Goal: Task Accomplishment & Management: Manage account settings

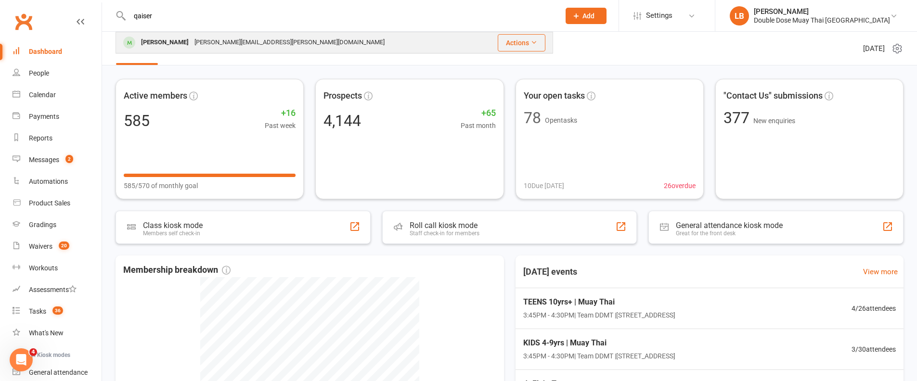
type input "qaiser"
click at [170, 39] on div "[PERSON_NAME]" at bounding box center [164, 43] width 53 height 14
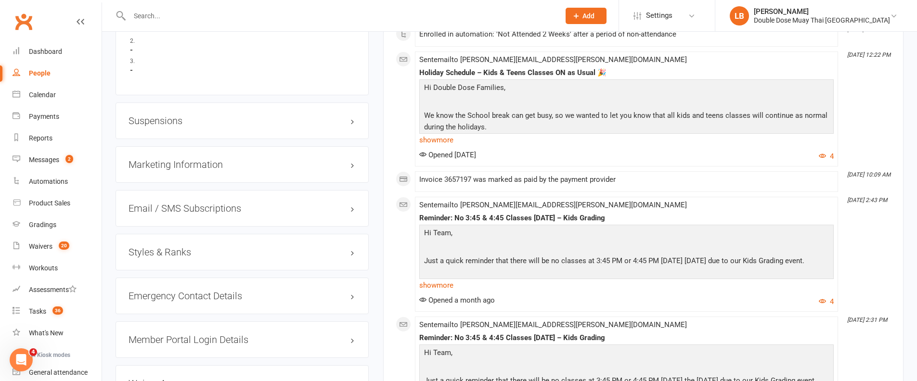
scroll to position [732, 0]
click at [175, 115] on h3 "Suspensions" at bounding box center [242, 120] width 227 height 11
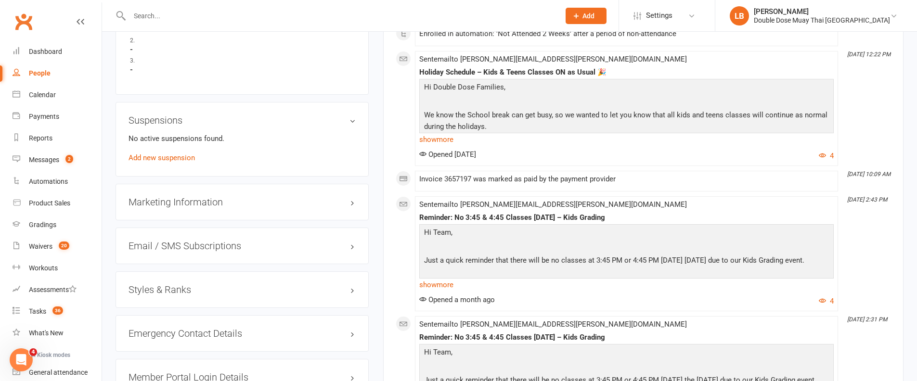
click at [162, 144] on div "No active suspensions found. Add new suspension" at bounding box center [242, 148] width 227 height 31
click at [172, 154] on link "Add new suspension" at bounding box center [162, 158] width 66 height 9
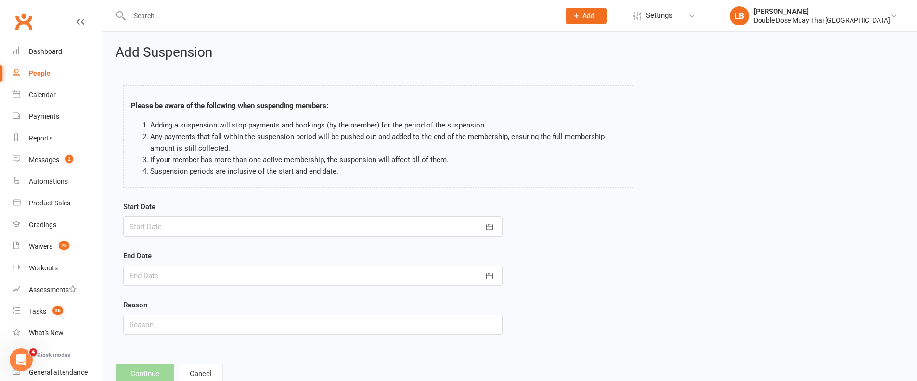
click at [180, 228] on div at bounding box center [312, 227] width 379 height 20
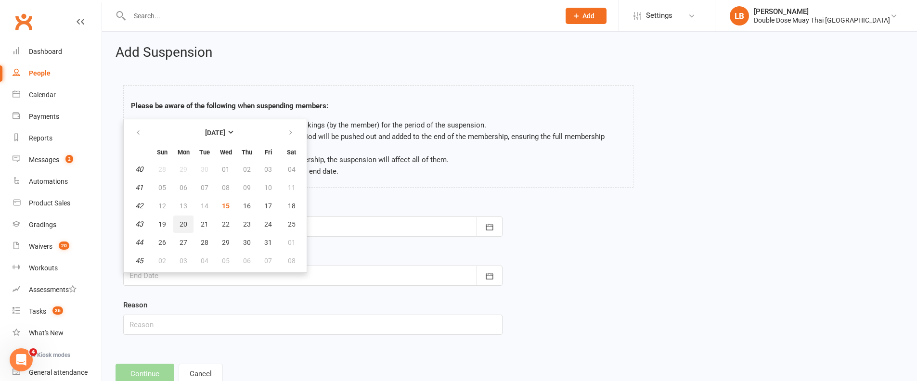
click at [183, 224] on span "20" at bounding box center [184, 224] width 8 height 8
type input "[DATE]"
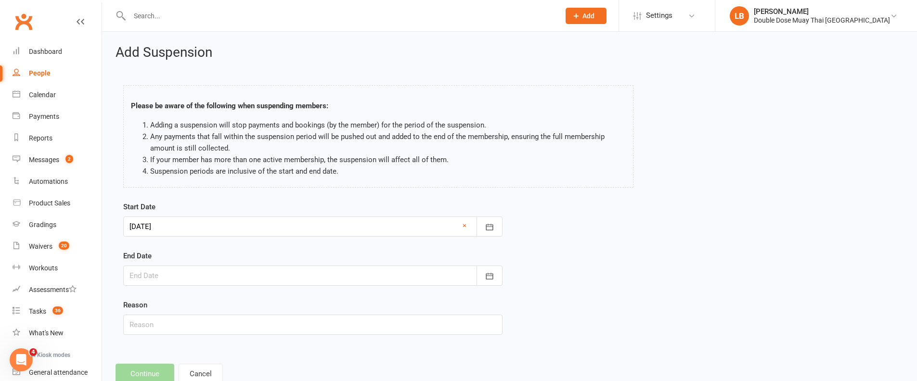
click at [162, 274] on div at bounding box center [312, 276] width 379 height 20
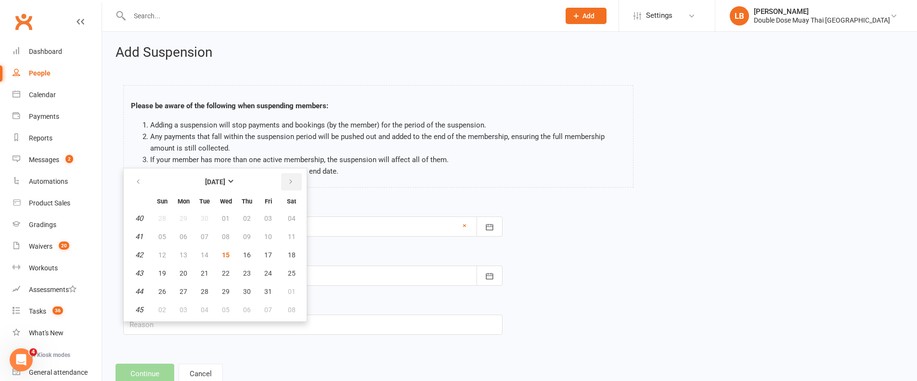
click at [282, 177] on button "button" at bounding box center [291, 181] width 21 height 17
click at [163, 237] on span "02" at bounding box center [162, 237] width 8 height 8
type input "[DATE]"
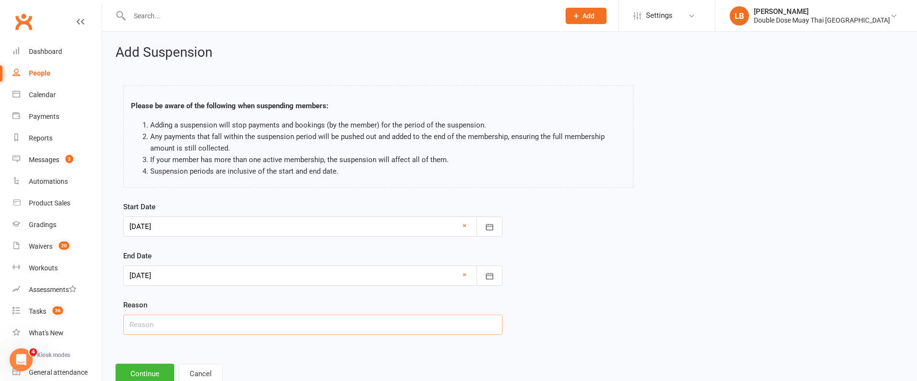
click at [197, 320] on input "text" at bounding box center [312, 325] width 379 height 20
type input "holiday"
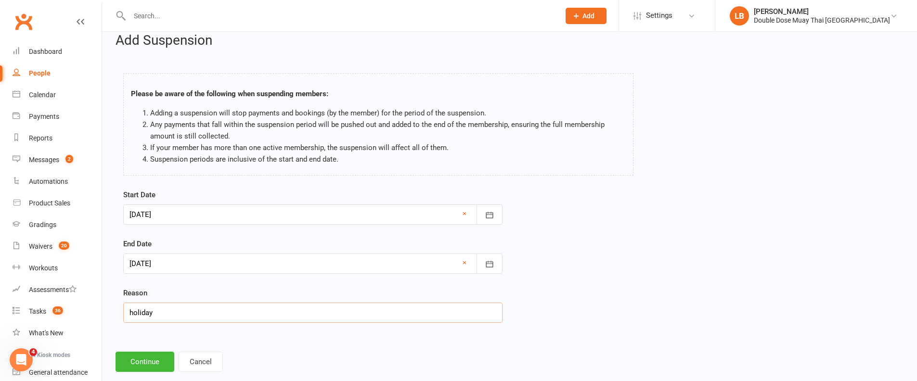
scroll to position [23, 0]
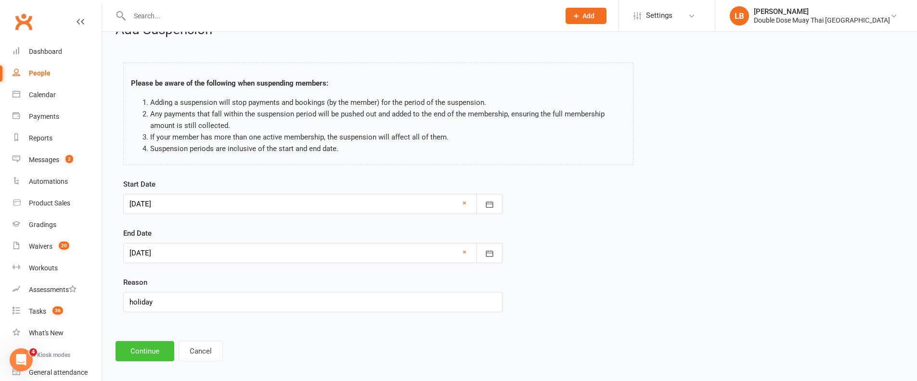
click at [144, 346] on button "Continue" at bounding box center [145, 351] width 59 height 20
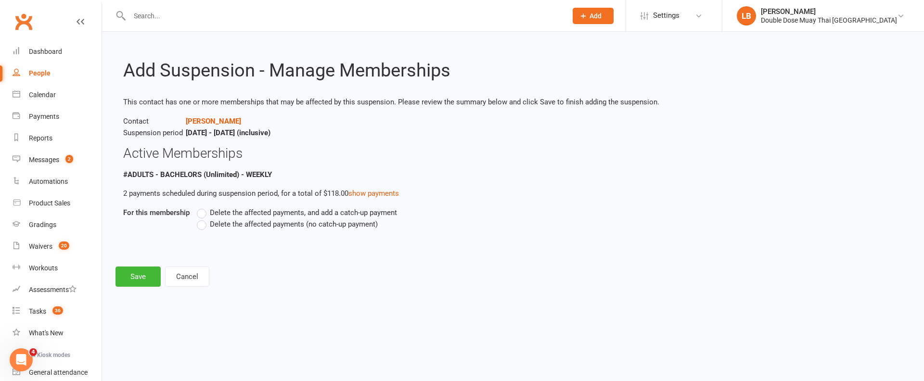
click at [202, 220] on label "Delete the affected payments (no catch-up payment)" at bounding box center [287, 225] width 181 height 12
click at [202, 219] on input "Delete the affected payments (no catch-up payment)" at bounding box center [200, 219] width 6 height 0
click at [142, 270] on button "Save" at bounding box center [138, 277] width 45 height 20
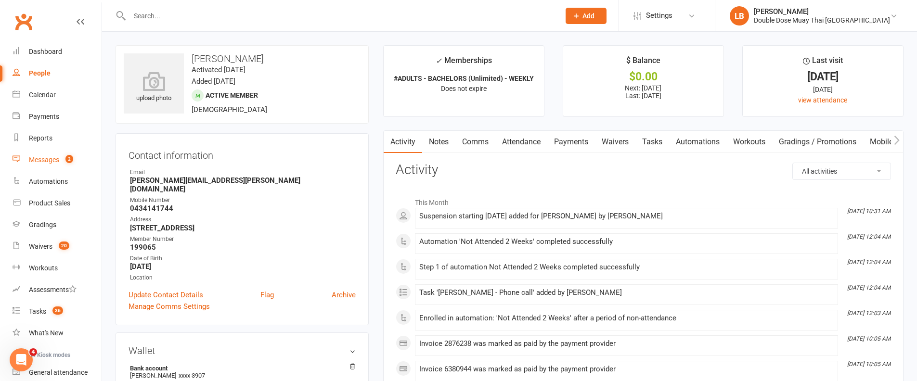
click at [65, 150] on link "Messages 2" at bounding box center [57, 160] width 89 height 22
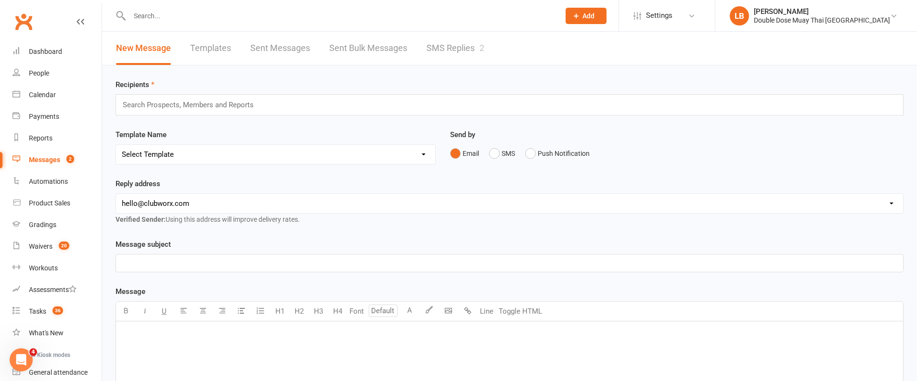
click at [471, 48] on link "SMS Replies 2" at bounding box center [455, 48] width 58 height 33
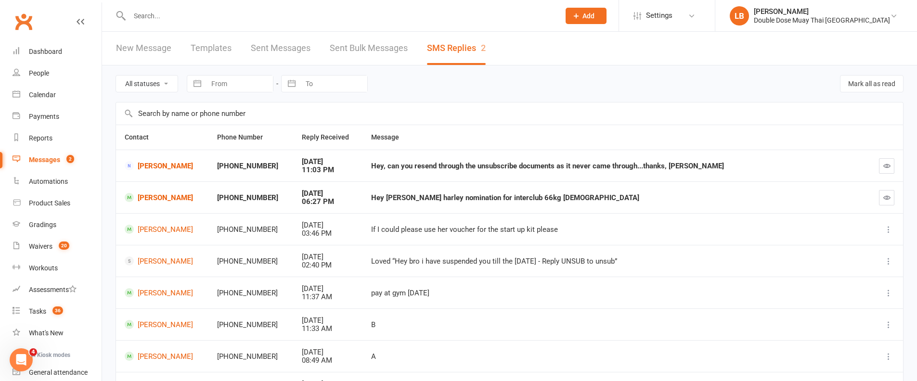
click at [403, 166] on div "Hey, can you resend through the unsubscribe documents as it never came through.…" at bounding box center [615, 166] width 488 height 8
drag, startPoint x: 403, startPoint y: 166, endPoint x: 542, endPoint y: 168, distance: 138.6
click at [542, 168] on div "Hey, can you resend through the unsubscribe documents as it never came through.…" at bounding box center [615, 166] width 488 height 8
drag, startPoint x: 514, startPoint y: 170, endPoint x: 447, endPoint y: 169, distance: 66.9
click at [515, 170] on td "Hey, can you resend through the unsubscribe documents as it never came through.…" at bounding box center [614, 166] width 505 height 32
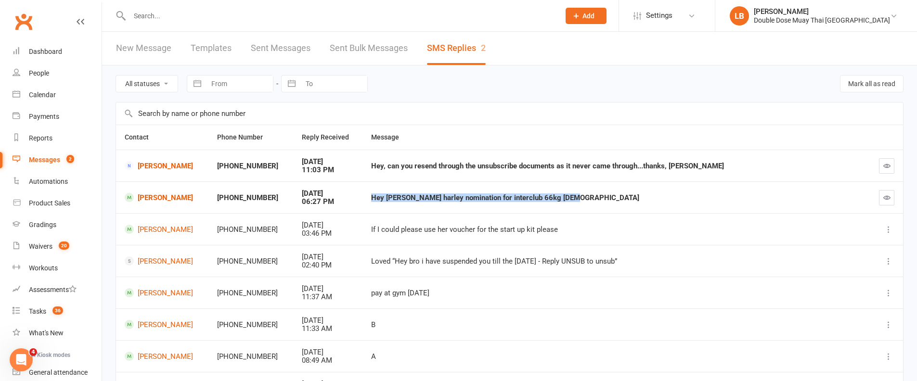
drag, startPoint x: 396, startPoint y: 191, endPoint x: 591, endPoint y: 202, distance: 195.7
click at [587, 202] on td "Hey [PERSON_NAME] harley nomination for interclub 66kg [DEMOGRAPHIC_DATA]" at bounding box center [614, 197] width 505 height 32
drag, startPoint x: 602, startPoint y: 201, endPoint x: 612, endPoint y: 202, distance: 10.2
click at [602, 201] on div "Hey [PERSON_NAME] harley nomination for interclub 66kg [DEMOGRAPHIC_DATA]" at bounding box center [615, 198] width 488 height 8
click at [890, 202] on button "button" at bounding box center [886, 197] width 15 height 15
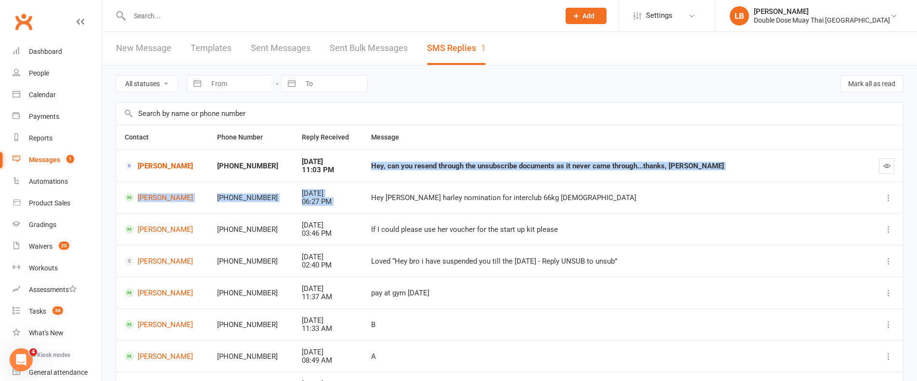
drag, startPoint x: 698, startPoint y: 159, endPoint x: 743, endPoint y: 179, distance: 49.1
click at [736, 182] on tbody "[PERSON_NAME] +61458748151 [DATE] 11:03 PM Hey, can you resend through the unsu…" at bounding box center [509, 309] width 787 height 318
click at [743, 179] on td "Hey, can you resend through the unsubscribe documents as it never came through.…" at bounding box center [614, 166] width 505 height 32
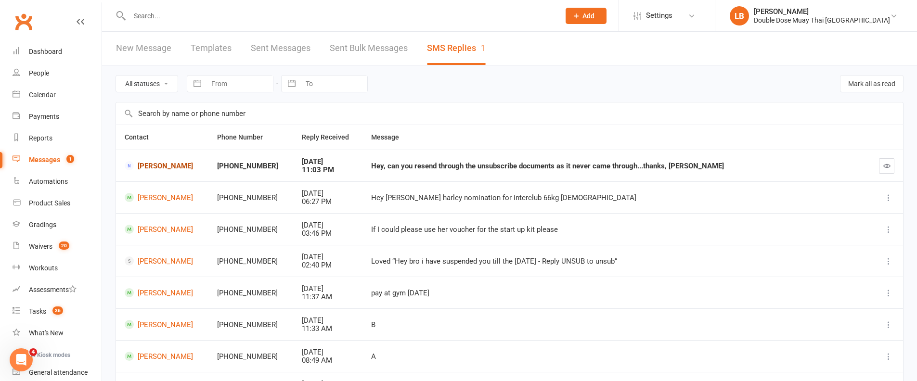
click at [180, 167] on link "[PERSON_NAME]" at bounding box center [162, 165] width 75 height 9
click at [0, 0] on div "Loading" at bounding box center [0, 0] width 0 height 0
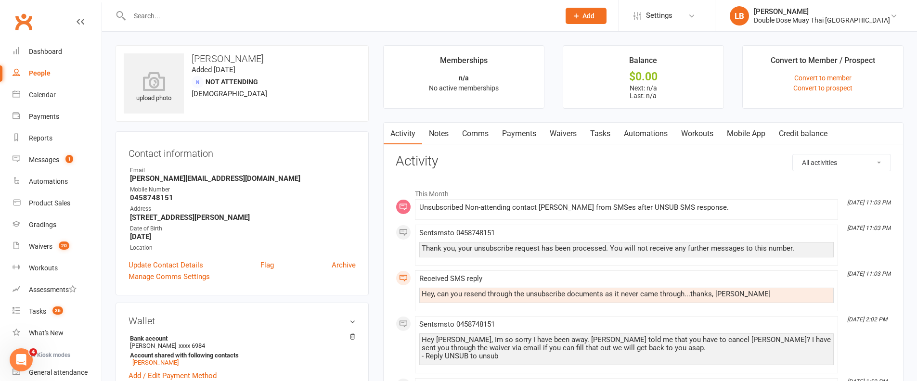
scroll to position [2, 0]
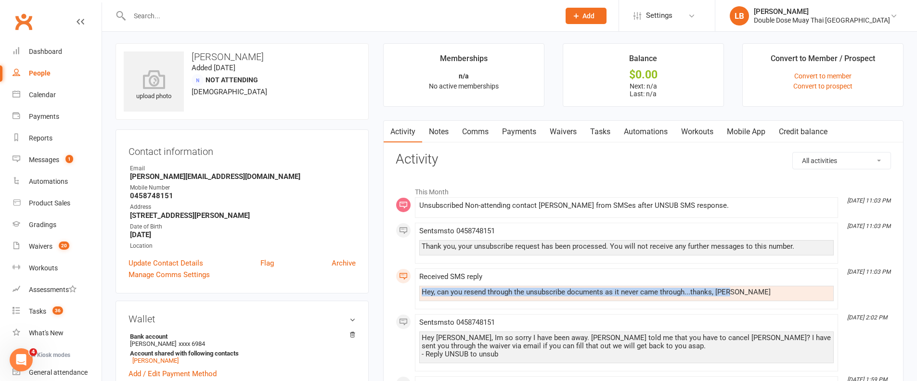
drag, startPoint x: 429, startPoint y: 287, endPoint x: 520, endPoint y: 300, distance: 92.0
click at [525, 305] on li "[DATE] 11:03 PM Received SMS reply Hey, can you resend through the unsubscribe …" at bounding box center [626, 289] width 423 height 41
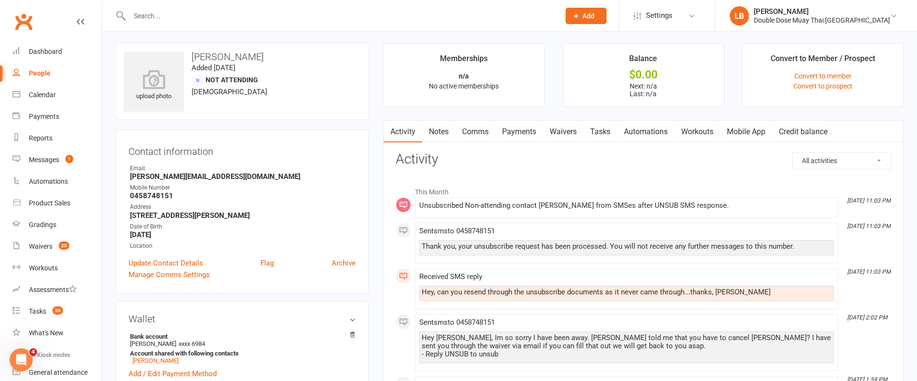
drag, startPoint x: 514, startPoint y: 293, endPoint x: 508, endPoint y: 291, distance: 5.6
click at [514, 293] on div "Hey, can you resend through the unsubscribe documents as it never came through.…" at bounding box center [627, 292] width 410 height 8
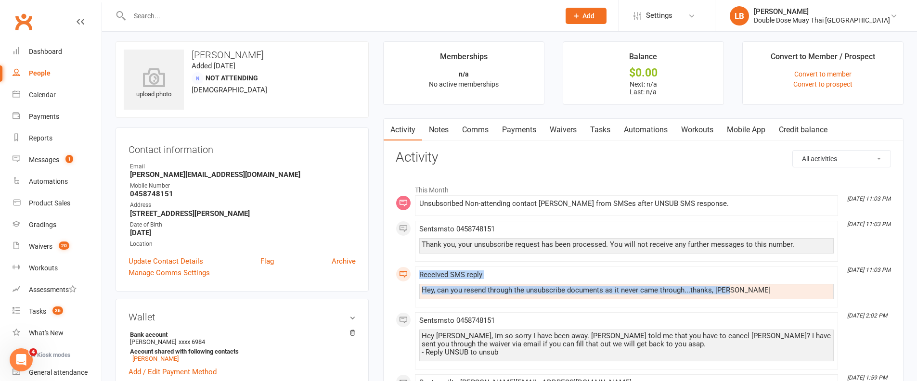
drag, startPoint x: 726, startPoint y: 296, endPoint x: 494, endPoint y: 258, distance: 235.6
click at [506, 267] on li "[DATE] 11:03 PM Received SMS reply Hey, can you resend through the unsubscribe …" at bounding box center [626, 287] width 423 height 41
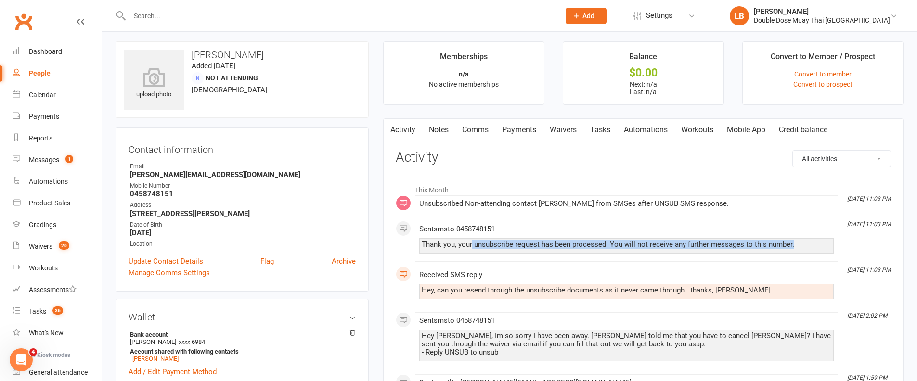
drag, startPoint x: 471, startPoint y: 246, endPoint x: 635, endPoint y: 252, distance: 164.7
click at [635, 252] on div "Thank you, your unsubscribe request has been processed. You will not receive an…" at bounding box center [626, 245] width 414 height 15
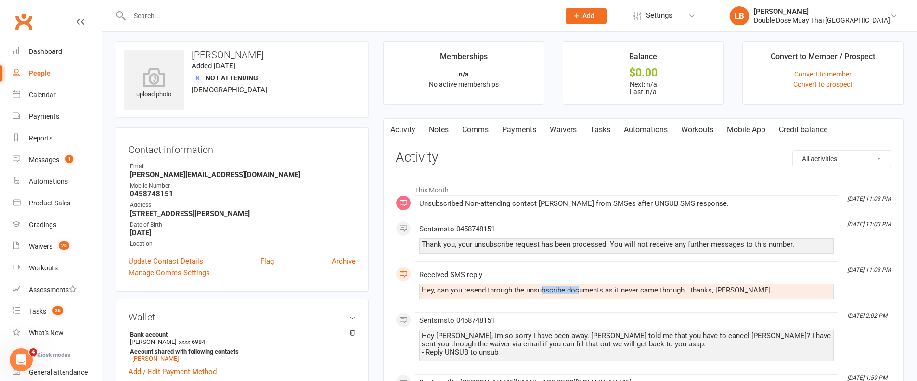
drag, startPoint x: 544, startPoint y: 293, endPoint x: 519, endPoint y: 270, distance: 33.7
click at [579, 295] on div "Hey, can you resend through the unsubscribe documents as it never came through.…" at bounding box center [626, 291] width 414 height 15
drag, startPoint x: 520, startPoint y: 249, endPoint x: 580, endPoint y: 246, distance: 60.2
click at [581, 246] on div "Thank you, your unsubscribe request has been processed. You will not receive an…" at bounding box center [626, 245] width 414 height 15
drag, startPoint x: 566, startPoint y: 244, endPoint x: 665, endPoint y: 252, distance: 99.5
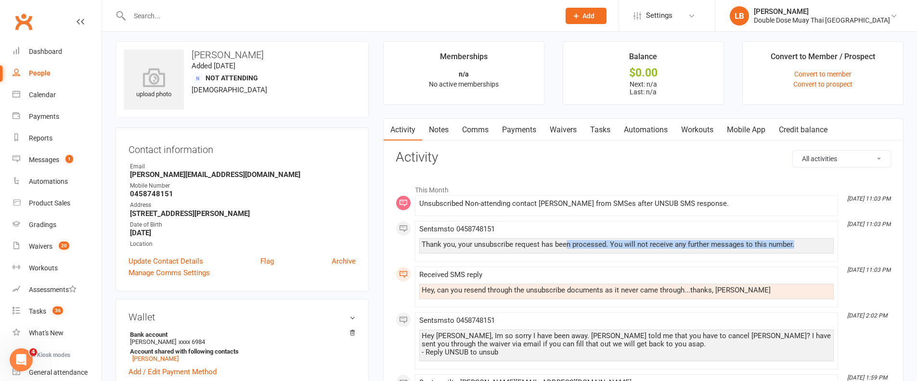
click at [667, 251] on div "Thank you, your unsubscribe request has been processed. You will not receive an…" at bounding box center [626, 245] width 414 height 15
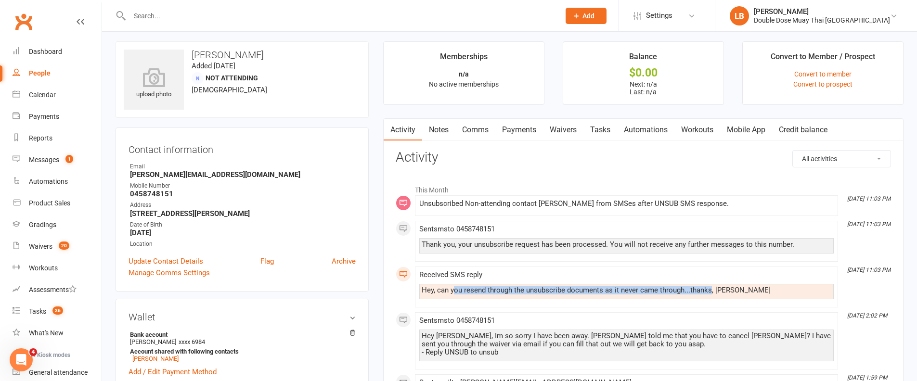
drag, startPoint x: 454, startPoint y: 293, endPoint x: 712, endPoint y: 293, distance: 258.0
click at [712, 293] on div "Hey, can you resend through the unsubscribe documents as it never came through.…" at bounding box center [627, 290] width 410 height 8
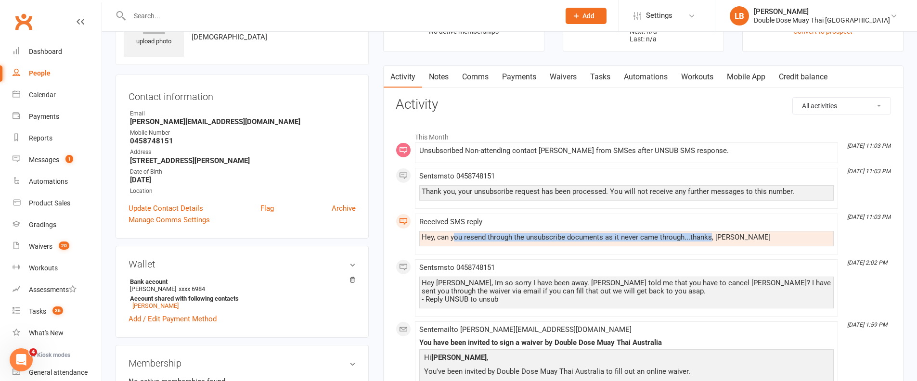
scroll to position [63, 0]
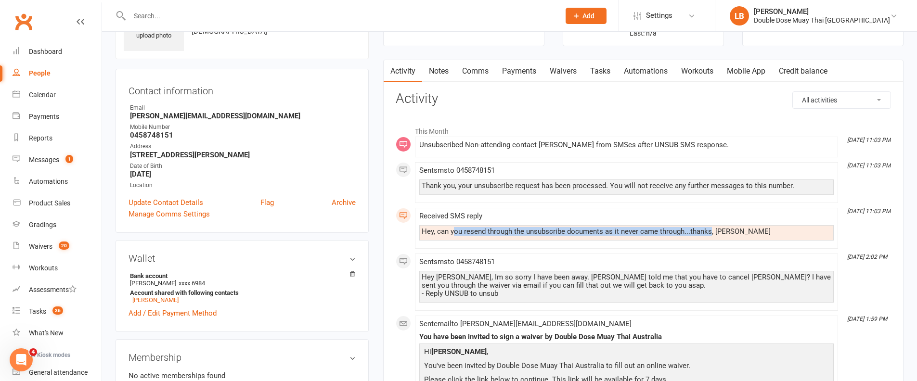
click at [454, 278] on div "Hey [PERSON_NAME], Im so sorry I have been away. [PERSON_NAME] told me that you…" at bounding box center [627, 285] width 410 height 25
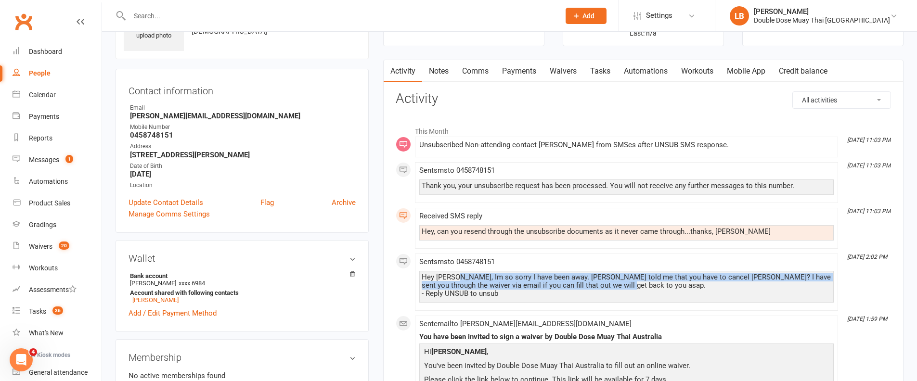
drag, startPoint x: 454, startPoint y: 278, endPoint x: 600, endPoint y: 287, distance: 146.1
click at [600, 287] on div "Hey [PERSON_NAME], Im so sorry I have been away. [PERSON_NAME] told me that you…" at bounding box center [627, 285] width 410 height 25
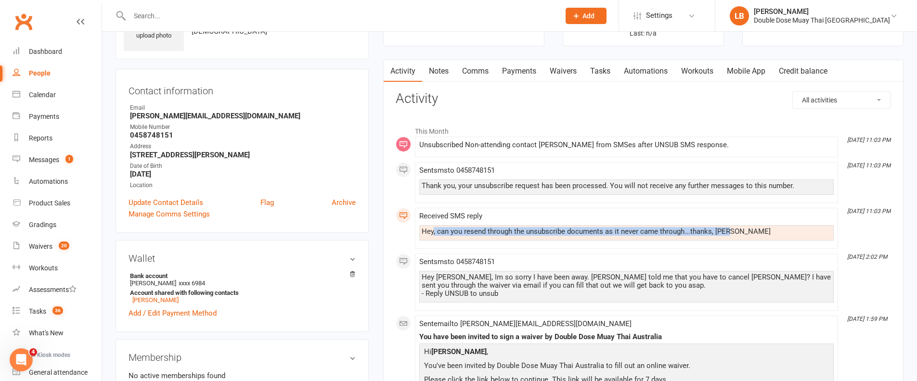
drag, startPoint x: 434, startPoint y: 232, endPoint x: 736, endPoint y: 235, distance: 302.8
click at [735, 235] on div "Hey, can you resend through the unsubscribe documents as it never came through.…" at bounding box center [627, 232] width 410 height 8
click at [737, 235] on div "Hey, can you resend through the unsubscribe documents as it never came through.…" at bounding box center [627, 232] width 410 height 8
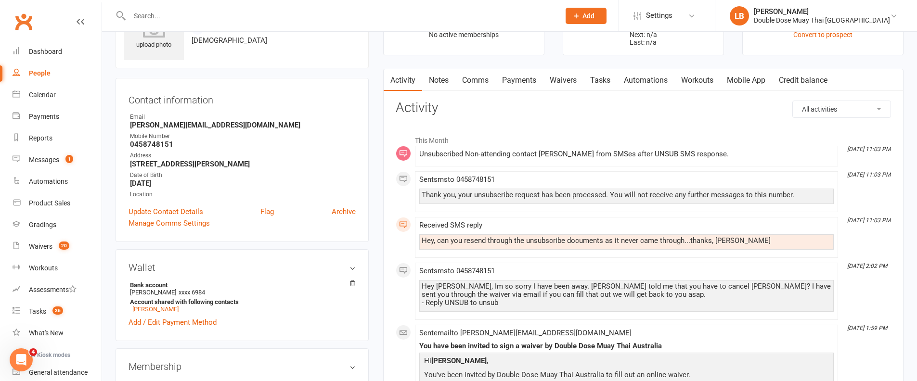
scroll to position [0, 0]
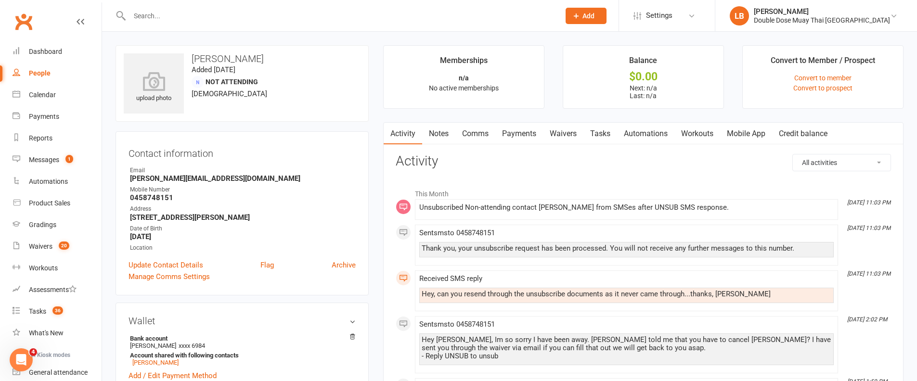
click at [563, 141] on link "Waivers" at bounding box center [563, 134] width 40 height 22
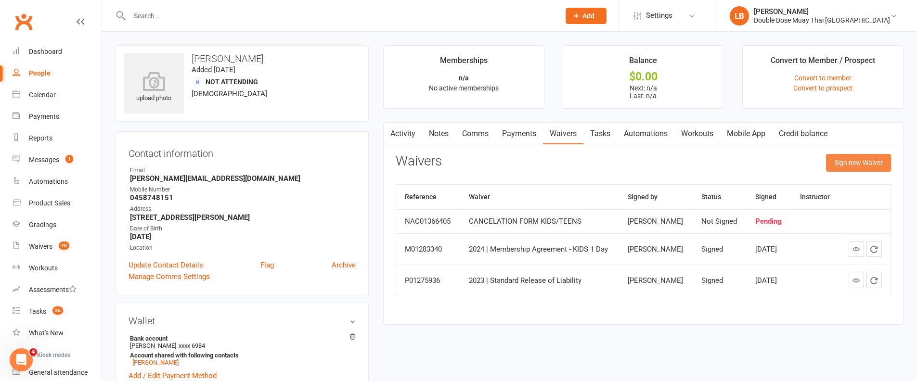
click at [840, 165] on button "Sign new Waiver" at bounding box center [858, 162] width 65 height 17
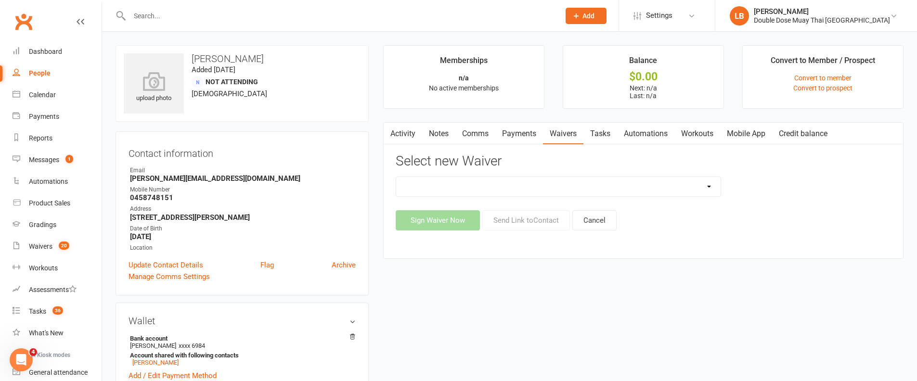
click at [557, 188] on select "2023 | Standard Release of Liability 2024/2025 | DECEMBER PROMO (sign up Dec pa…" at bounding box center [558, 186] width 324 height 19
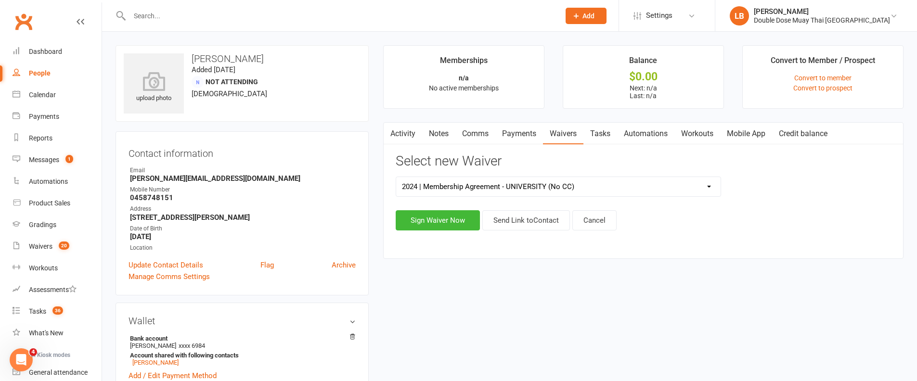
click at [571, 195] on select "2023 | Standard Release of Liability 2024/2025 | DECEMBER PROMO (sign up Dec pa…" at bounding box center [558, 186] width 324 height 19
select select "13132"
click at [516, 219] on button "Send Link to Contact" at bounding box center [526, 220] width 88 height 20
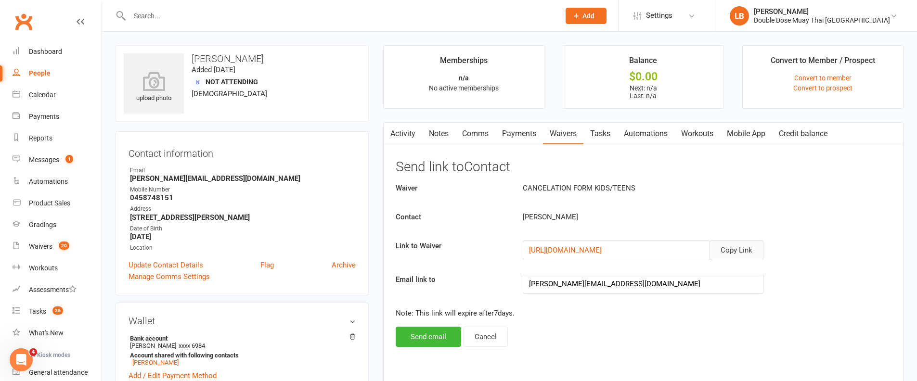
click at [749, 256] on button "Copy Link" at bounding box center [737, 250] width 54 height 20
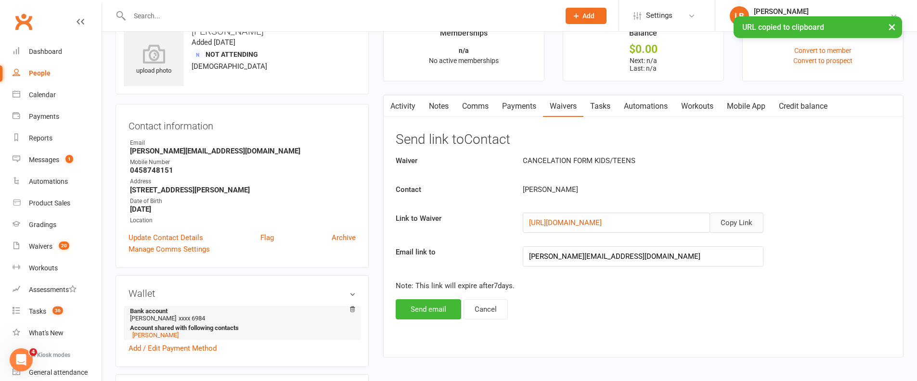
scroll to position [29, 0]
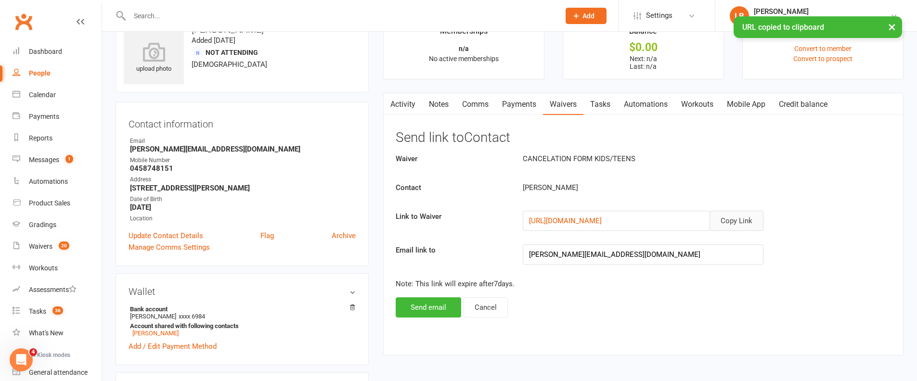
click at [473, 101] on link "Comms" at bounding box center [475, 104] width 40 height 22
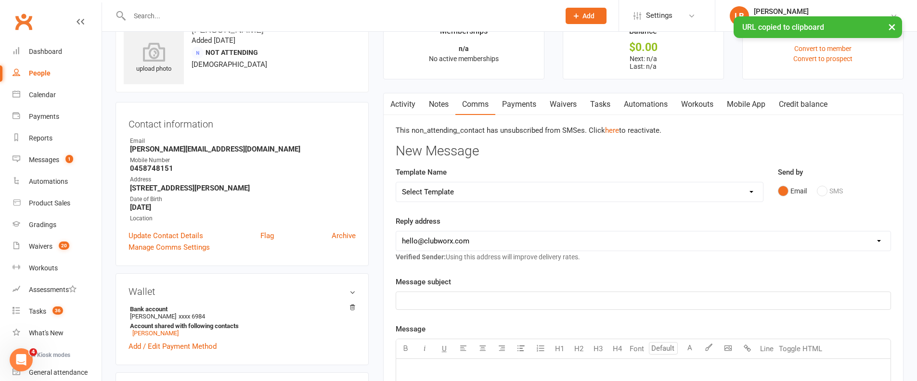
click at [822, 186] on div "Email SMS" at bounding box center [834, 191] width 113 height 18
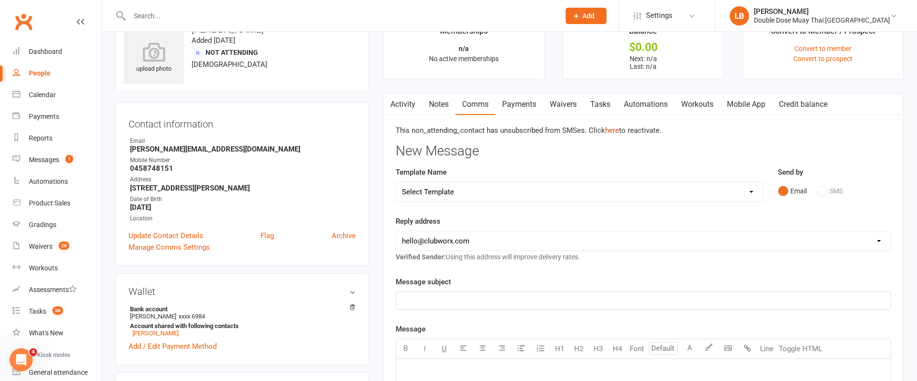
drag, startPoint x: 610, startPoint y: 129, endPoint x: 615, endPoint y: 130, distance: 5.0
click at [610, 129] on link "here" at bounding box center [612, 130] width 14 height 9
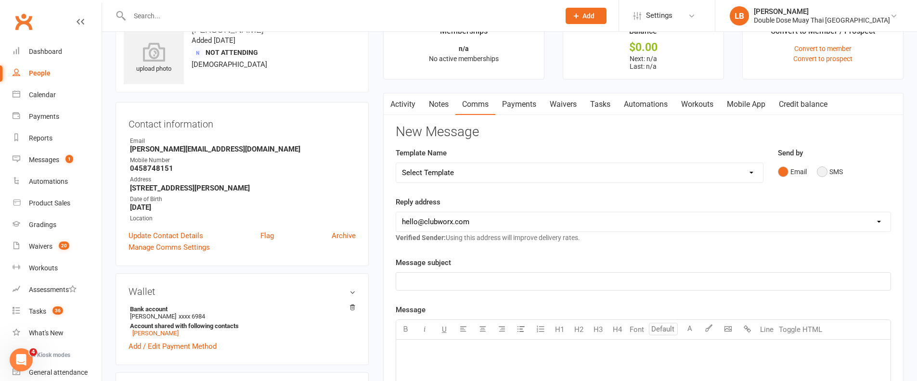
click at [818, 170] on button "SMS" at bounding box center [830, 172] width 26 height 18
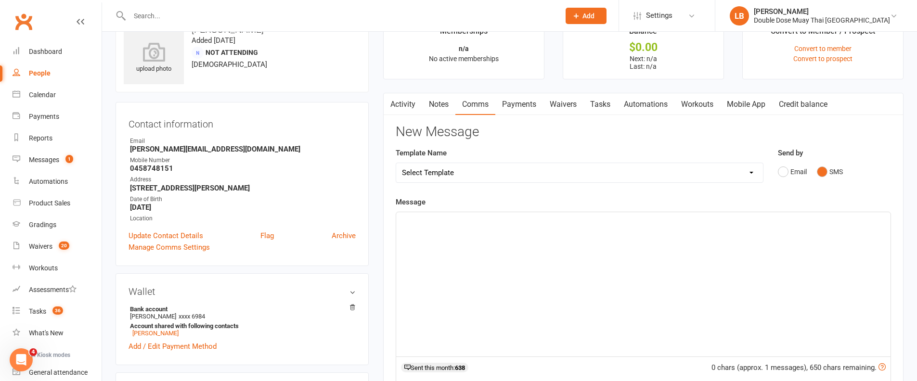
click at [456, 244] on div "﻿" at bounding box center [643, 284] width 494 height 144
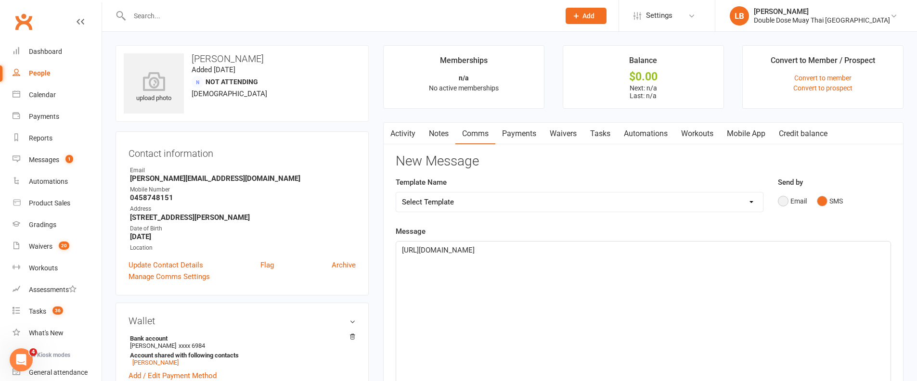
click at [787, 199] on button "Email" at bounding box center [792, 201] width 29 height 18
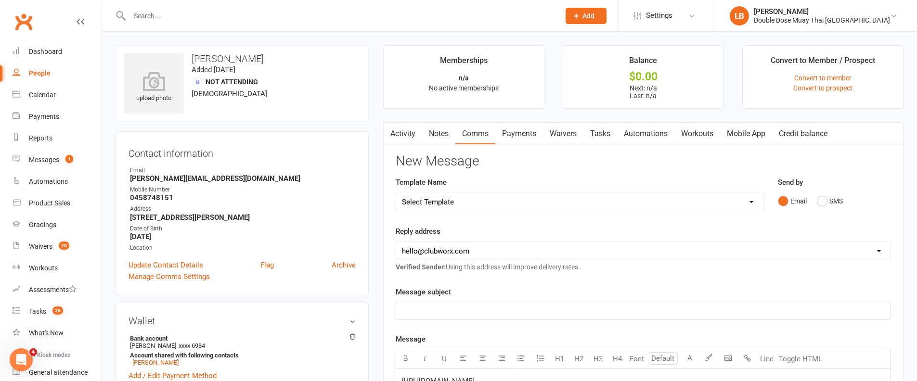
click at [575, 134] on link "Waivers" at bounding box center [563, 134] width 40 height 22
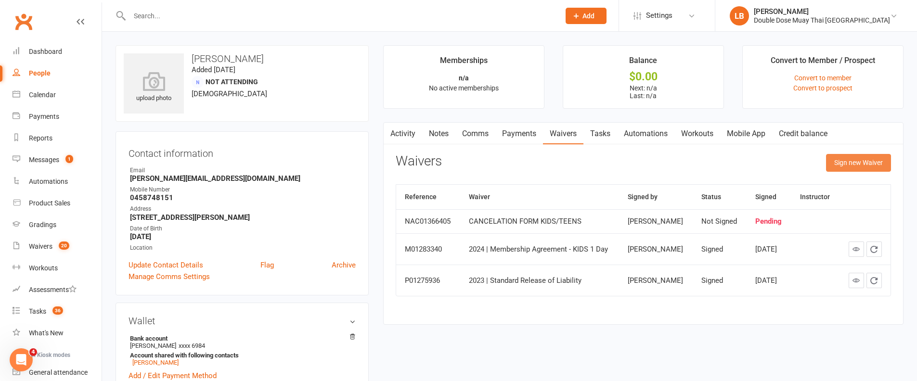
drag, startPoint x: 855, startPoint y: 163, endPoint x: 847, endPoint y: 164, distance: 7.8
click at [854, 163] on button "Sign new Waiver" at bounding box center [858, 162] width 65 height 17
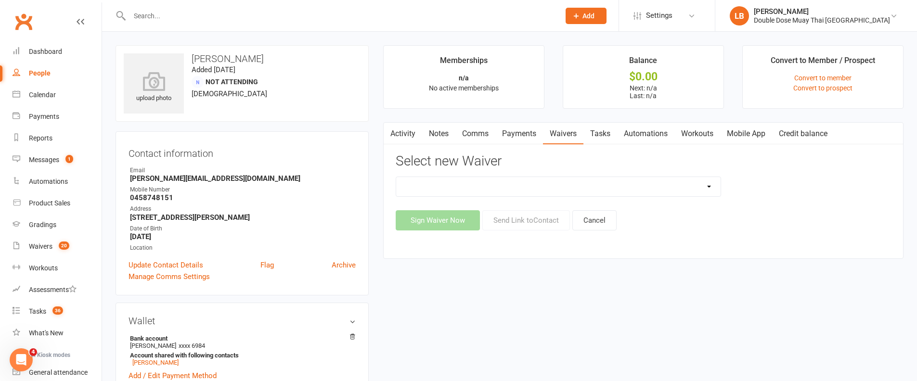
click at [692, 197] on div "2023 | Standard Release of Liability 2024/2025 | DECEMBER PROMO (sign up Dec pa…" at bounding box center [643, 204] width 495 height 54
click at [696, 193] on select "2023 | Standard Release of Liability 2024/2025 | DECEMBER PROMO (sign up Dec pa…" at bounding box center [558, 186] width 324 height 19
select select "13132"
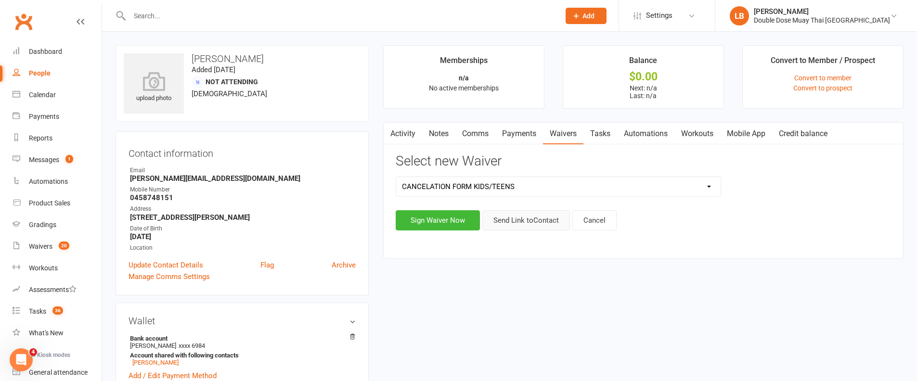
click at [535, 211] on button "Send Link to Contact" at bounding box center [526, 220] width 88 height 20
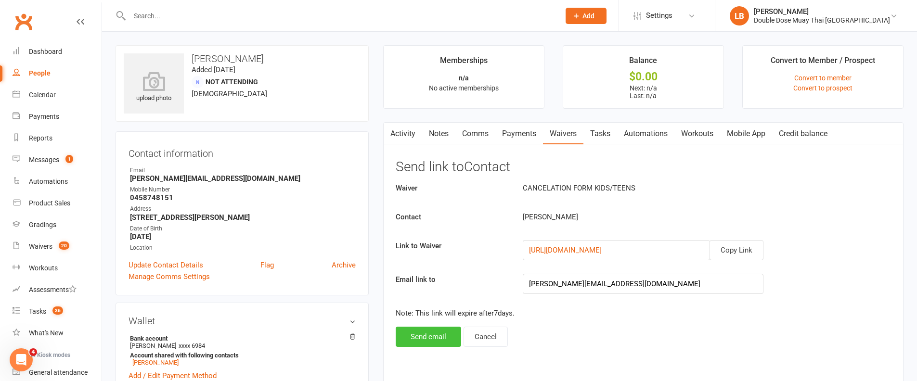
click at [429, 338] on button "Send email" at bounding box center [428, 337] width 65 height 20
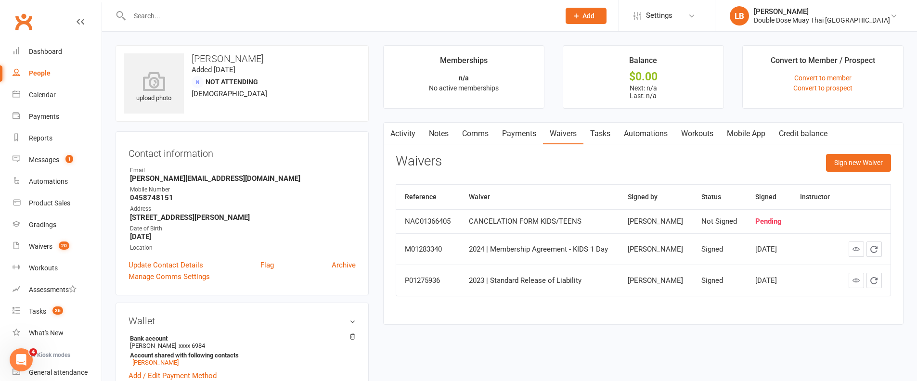
drag, startPoint x: 197, startPoint y: 233, endPoint x: 134, endPoint y: 228, distance: 63.3
click at [131, 230] on li "Date of Birth [DEMOGRAPHIC_DATA]" at bounding box center [242, 232] width 227 height 17
click at [160, 201] on strong "0458748151" at bounding box center [243, 198] width 226 height 9
click at [416, 136] on link "Activity" at bounding box center [403, 134] width 39 height 22
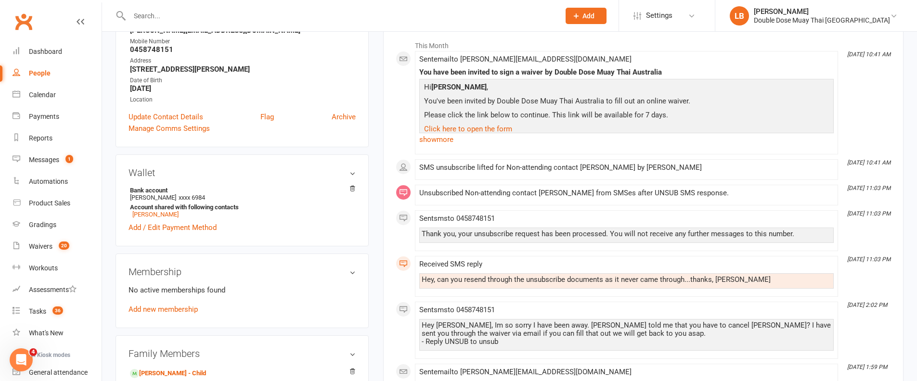
scroll to position [211, 0]
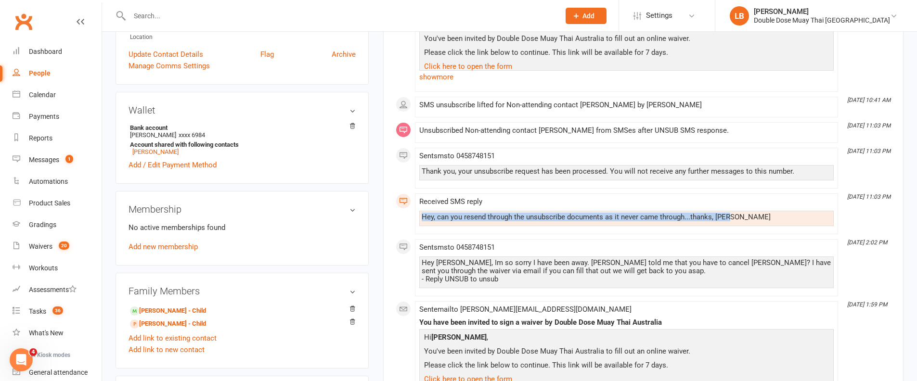
drag, startPoint x: 437, startPoint y: 213, endPoint x: 560, endPoint y: 225, distance: 123.8
click at [560, 225] on div "Hey, can you resend through the unsubscribe documents as it never came through.…" at bounding box center [626, 218] width 414 height 15
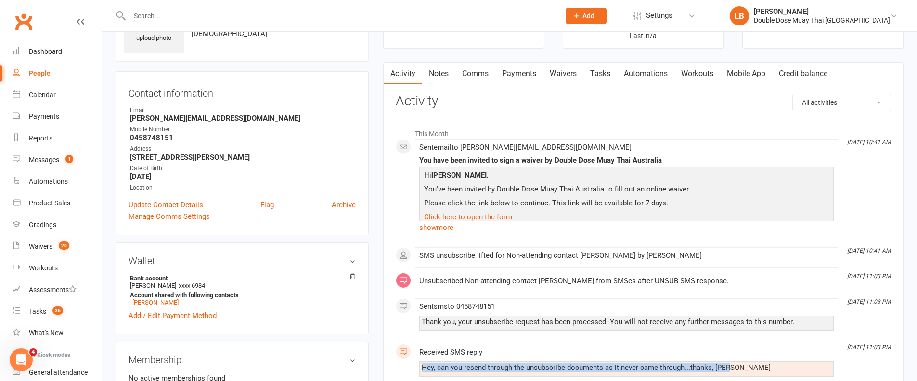
scroll to position [0, 0]
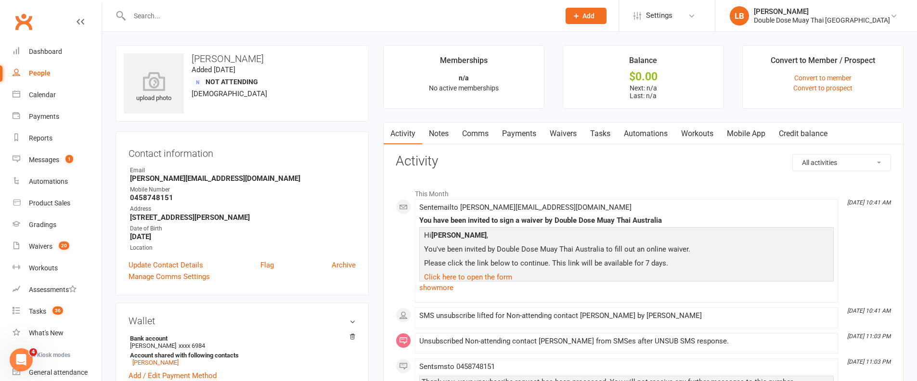
click at [485, 134] on link "Comms" at bounding box center [475, 134] width 40 height 22
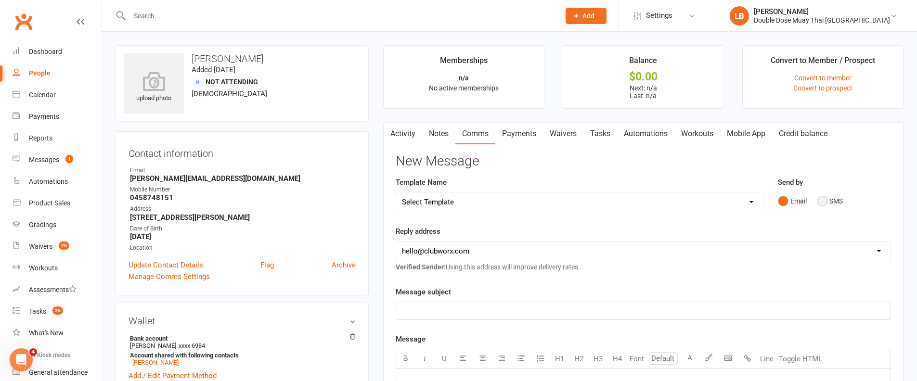
click at [826, 194] on button "SMS" at bounding box center [830, 201] width 26 height 18
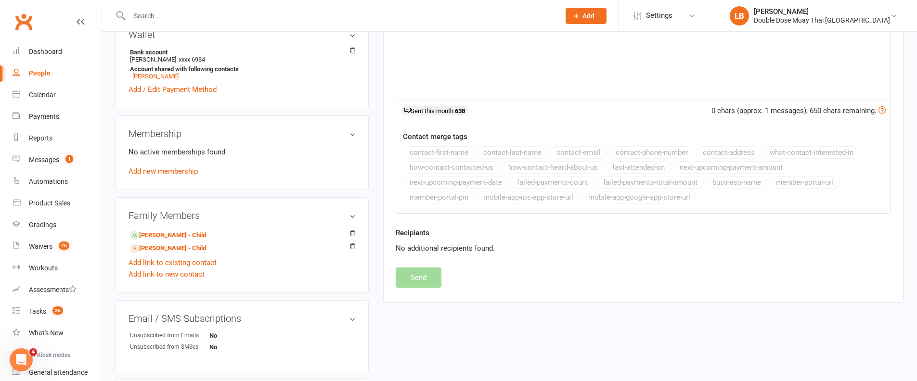
scroll to position [70, 0]
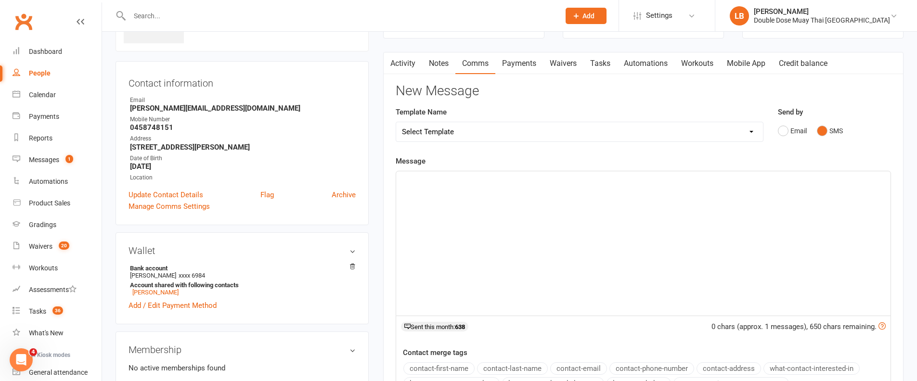
click at [524, 222] on div "﻿" at bounding box center [643, 243] width 494 height 144
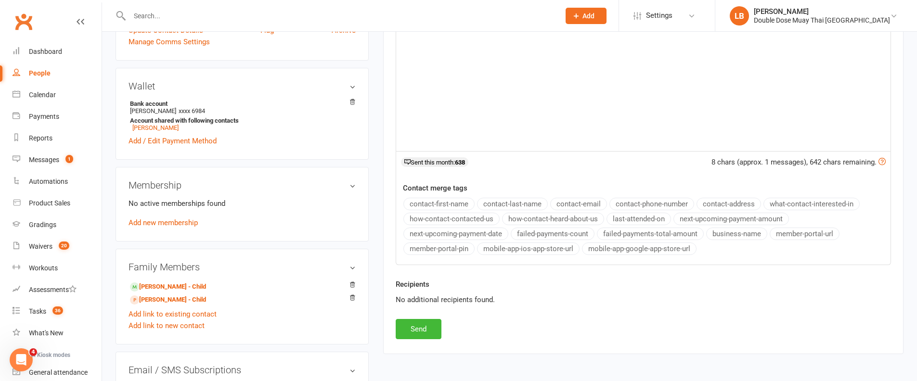
scroll to position [15, 0]
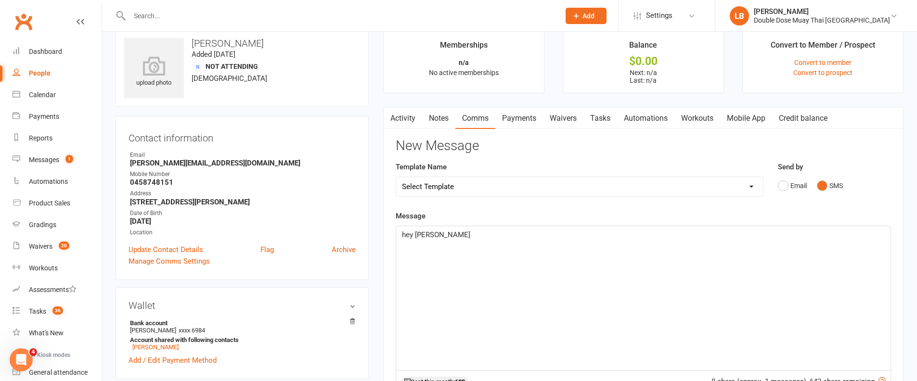
click at [405, 235] on span "hey [PERSON_NAME]" at bounding box center [436, 235] width 68 height 9
click at [447, 236] on p "Hey [PERSON_NAME]" at bounding box center [643, 235] width 483 height 12
drag, startPoint x: 231, startPoint y: 167, endPoint x: 127, endPoint y: 163, distance: 104.0
click at [127, 163] on div "Contact information Owner Email [PERSON_NAME][EMAIL_ADDRESS][DOMAIN_NAME] Mobil…" at bounding box center [242, 198] width 253 height 164
copy strong "[PERSON_NAME][EMAIL_ADDRESS][DOMAIN_NAME]"
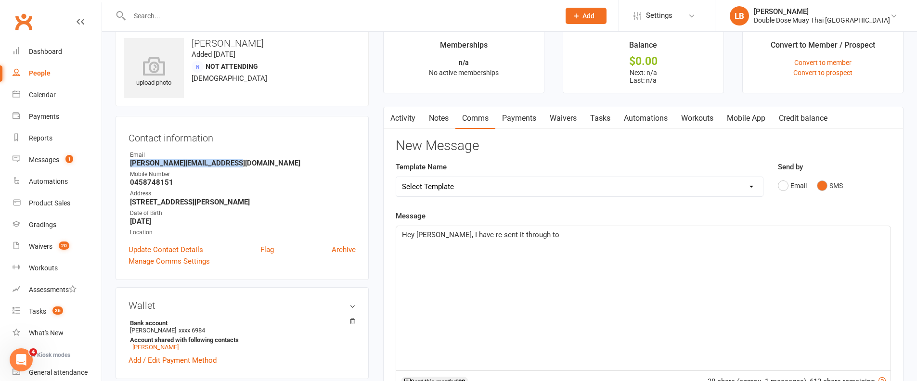
click at [539, 239] on p "Hey [PERSON_NAME], I have re sent it through to" at bounding box center [643, 235] width 483 height 12
drag, startPoint x: 693, startPoint y: 235, endPoint x: 680, endPoint y: 237, distance: 13.1
click at [679, 237] on span "Hey [PERSON_NAME], I have re sent it through to [PERSON_NAME][EMAIL_ADDRESS][DO…" at bounding box center [616, 235] width 428 height 9
click at [725, 240] on p "Hey [PERSON_NAME], I have re sent it through to [PERSON_NAME][EMAIL_ADDRESS][DO…" at bounding box center [643, 235] width 483 height 12
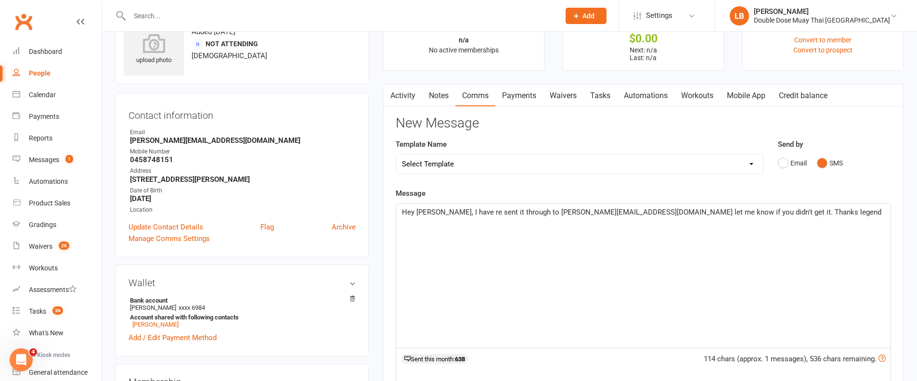
scroll to position [323, 0]
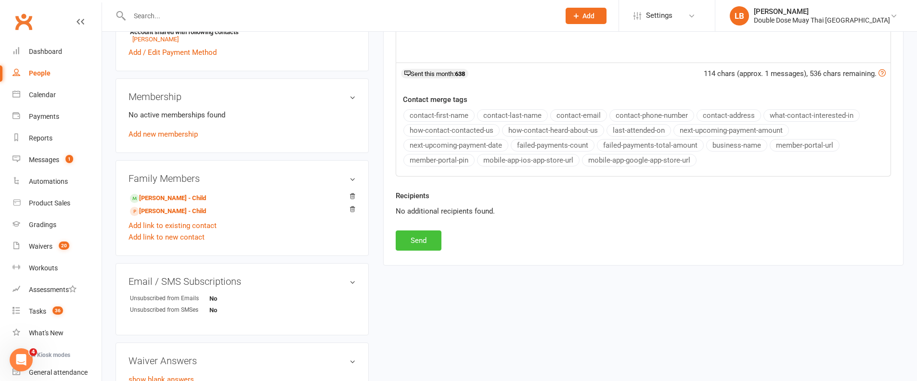
click at [425, 244] on button "Send" at bounding box center [419, 241] width 46 height 20
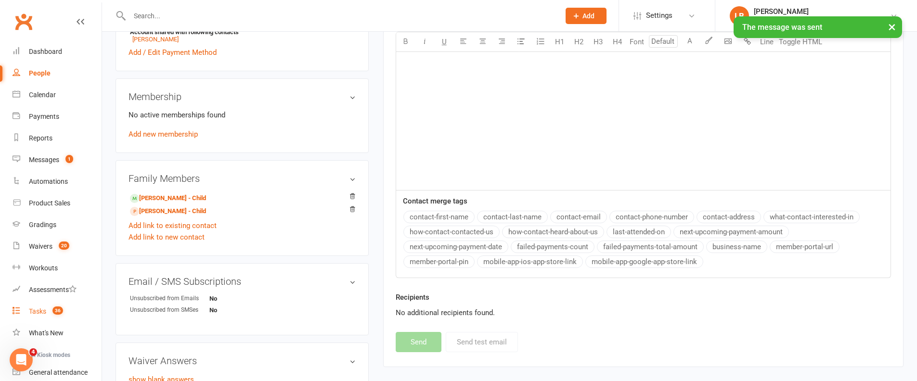
click at [49, 308] on count-badge "36" at bounding box center [55, 312] width 15 height 8
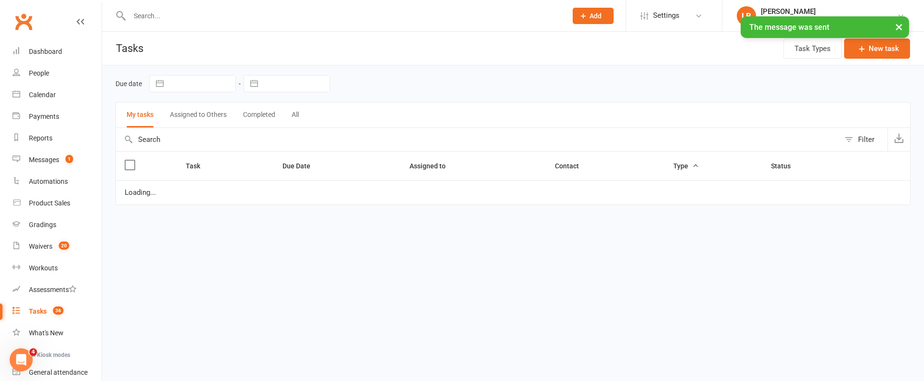
select select "started"
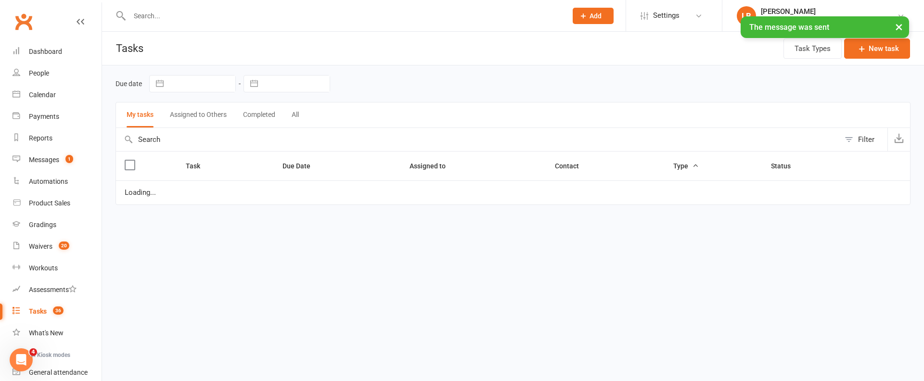
select select "started"
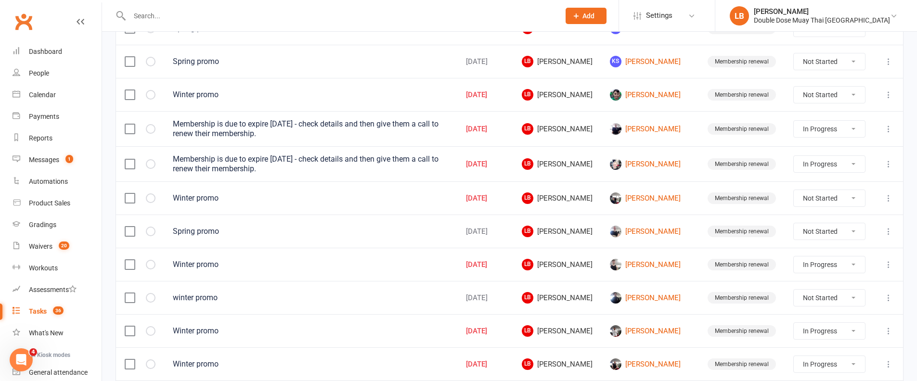
scroll to position [548, 0]
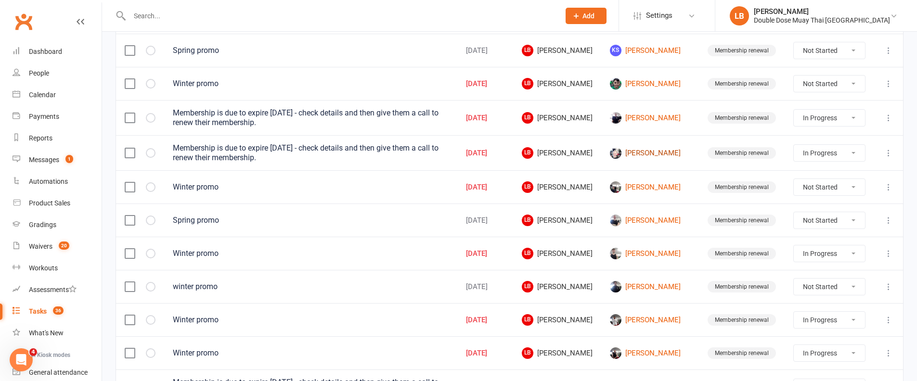
click at [639, 148] on link "[PERSON_NAME]" at bounding box center [650, 153] width 80 height 12
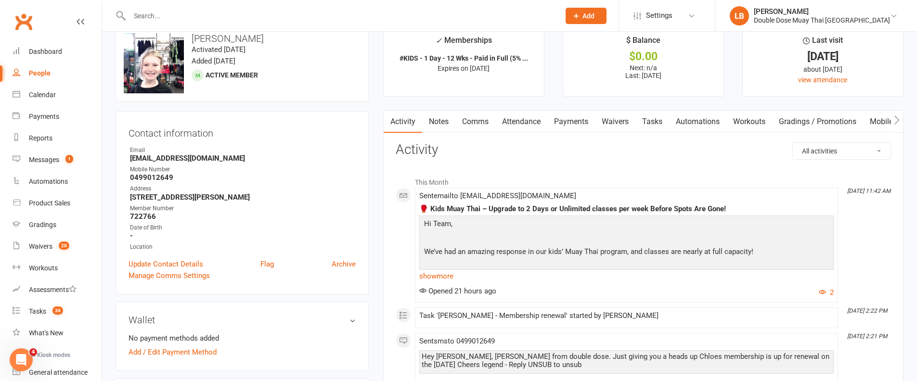
scroll to position [22, 0]
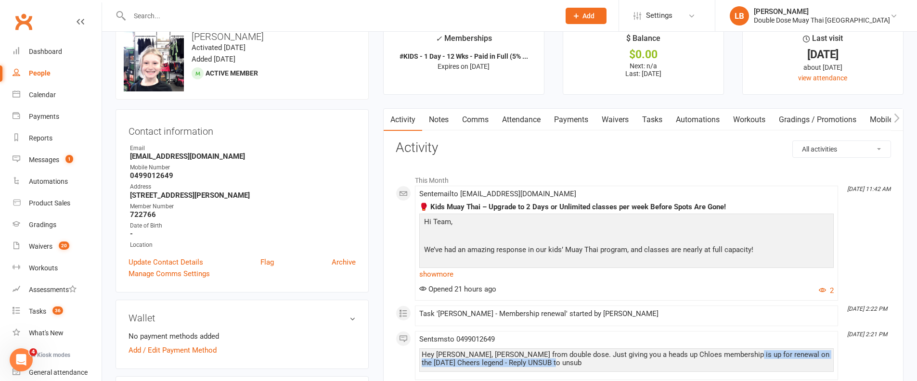
drag, startPoint x: 641, startPoint y: 360, endPoint x: 741, endPoint y: 352, distance: 100.9
click at [738, 352] on div "Hey [PERSON_NAME], [PERSON_NAME] from double dose. Just giving you a heads up C…" at bounding box center [627, 359] width 410 height 16
click at [732, 351] on div "Hey [PERSON_NAME], [PERSON_NAME] from double dose. Just giving you a heads up C…" at bounding box center [627, 359] width 410 height 16
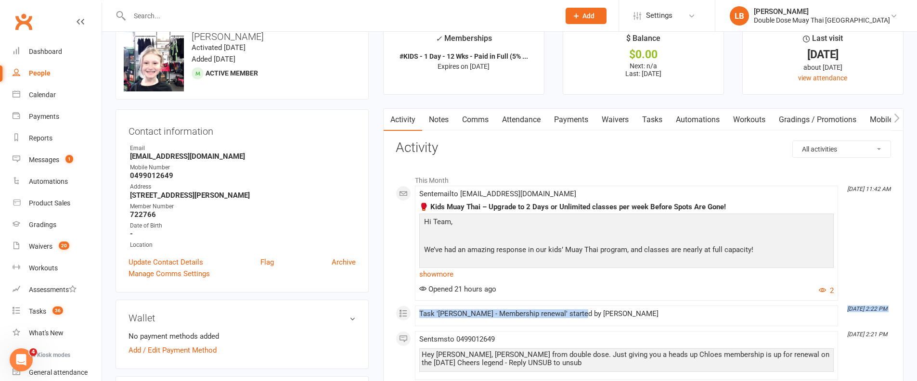
drag, startPoint x: 645, startPoint y: 299, endPoint x: 586, endPoint y: 311, distance: 60.3
click at [578, 313] on div "This Month [DATE] 11:42 AM Sent email to [EMAIL_ADDRESS][DOMAIN_NAME] 🥊 Kids Mu…" at bounding box center [643, 335] width 495 height 330
click at [608, 310] on div "Task '[PERSON_NAME] - Membership renewal' started by [PERSON_NAME]" at bounding box center [626, 314] width 414 height 8
drag, startPoint x: 649, startPoint y: 313, endPoint x: 429, endPoint y: 302, distance: 220.3
click at [429, 302] on div "This Month [DATE] 11:42 AM Sent email to [EMAIL_ADDRESS][DOMAIN_NAME] 🥊 Kids Mu…" at bounding box center [643, 335] width 495 height 330
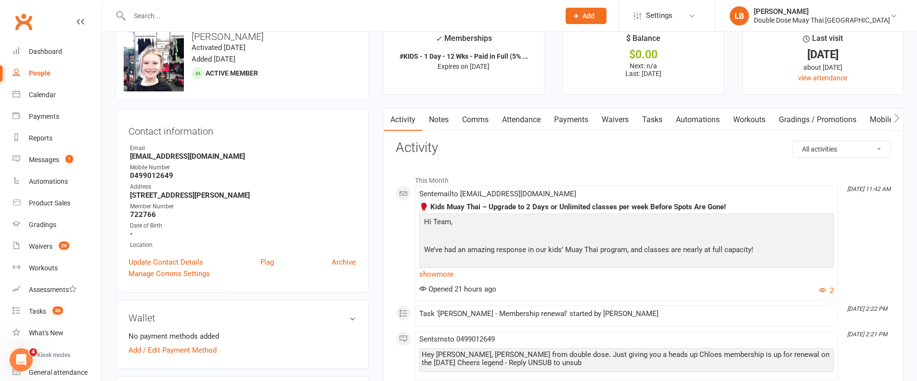
click at [507, 288] on div "Opened 21 hours ago 2" at bounding box center [626, 291] width 414 height 12
click at [444, 274] on link "show more" at bounding box center [626, 274] width 414 height 13
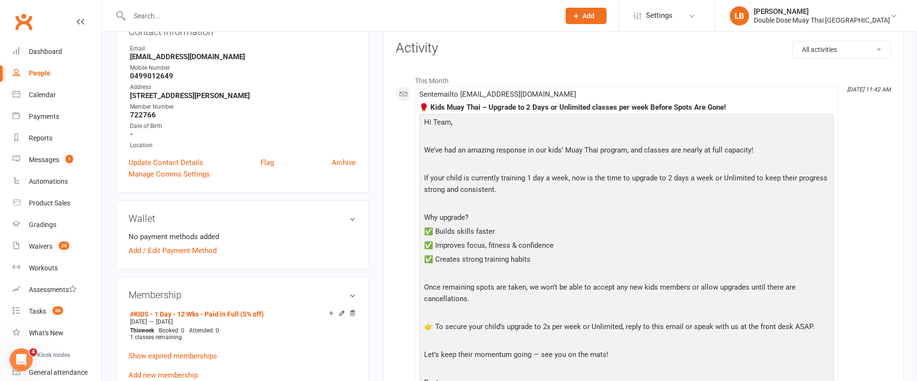
scroll to position [0, 0]
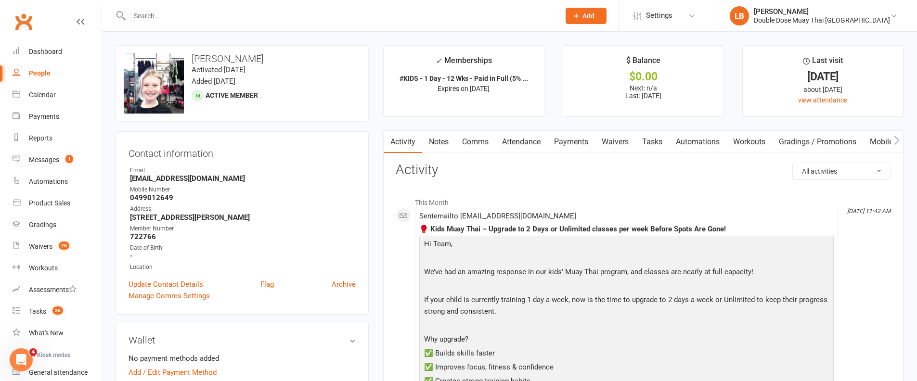
click at [447, 138] on link "Notes" at bounding box center [438, 142] width 33 height 22
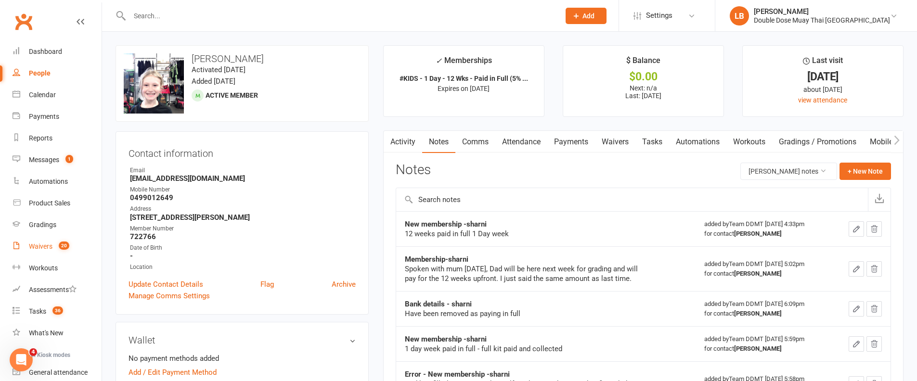
click at [48, 244] on div "Waivers" at bounding box center [41, 247] width 24 height 8
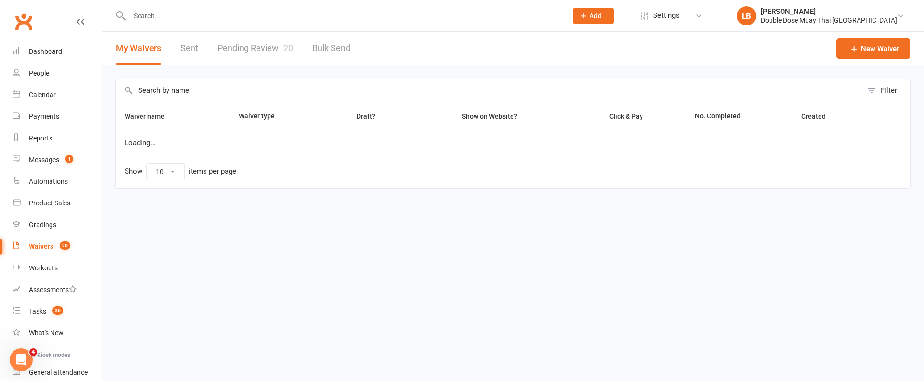
select select "100"
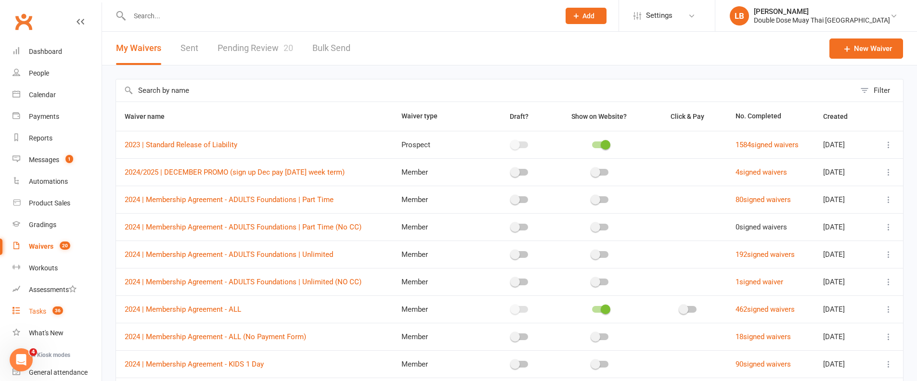
click at [41, 311] on div "Tasks" at bounding box center [37, 312] width 17 height 8
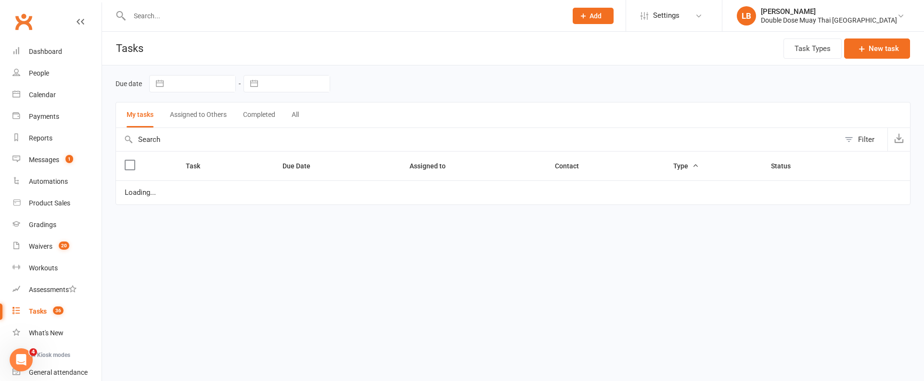
select select "started"
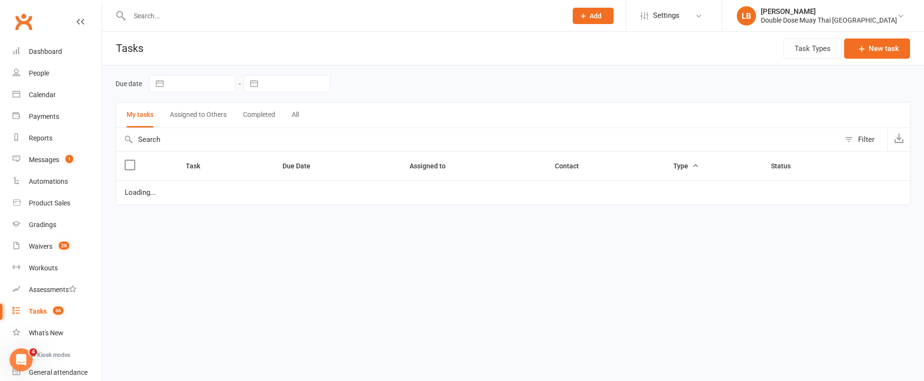
select select "started"
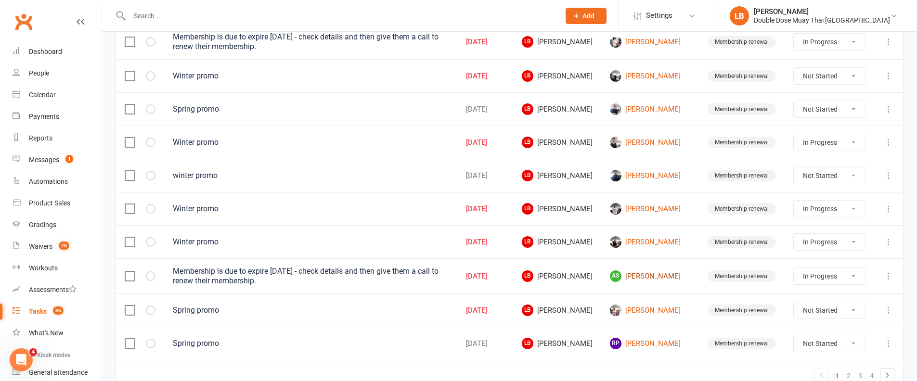
scroll to position [661, 0]
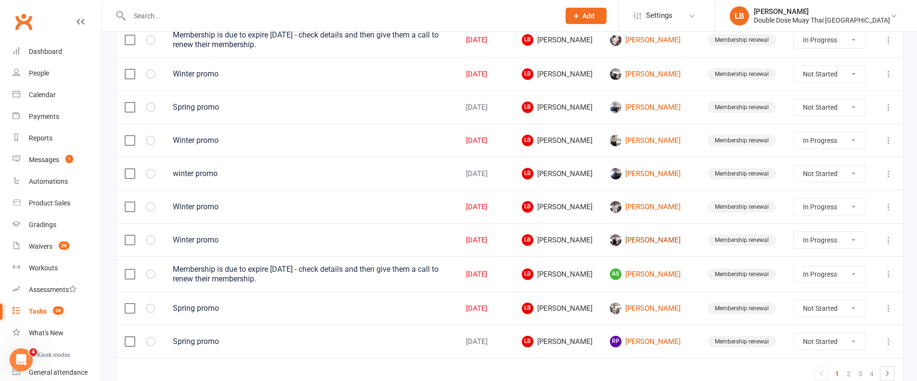
click at [657, 240] on link "[PERSON_NAME]" at bounding box center [650, 240] width 80 height 12
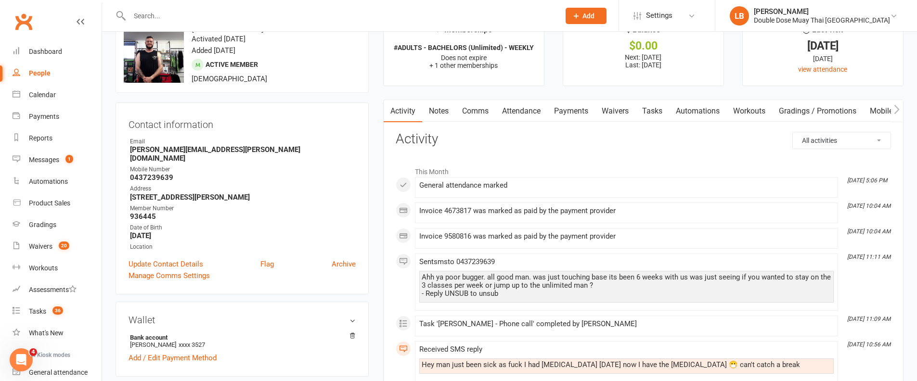
scroll to position [33, 0]
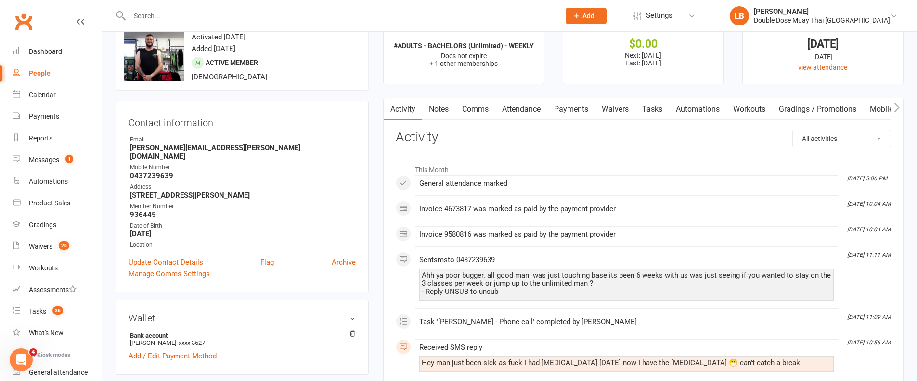
click at [572, 110] on link "Payments" at bounding box center [571, 109] width 48 height 22
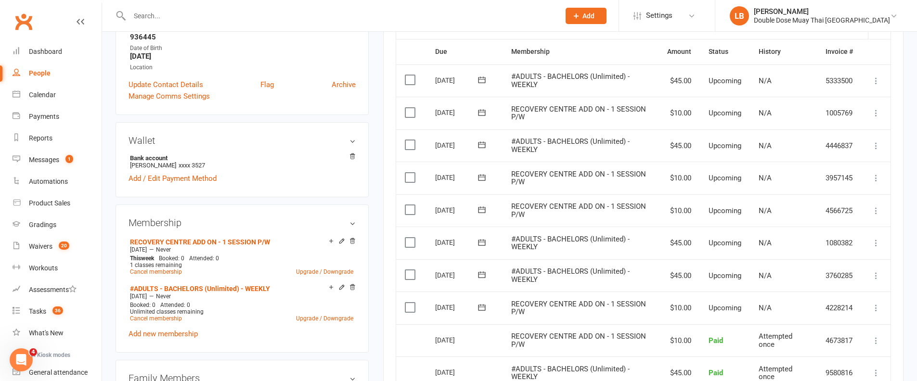
scroll to position [307, 0]
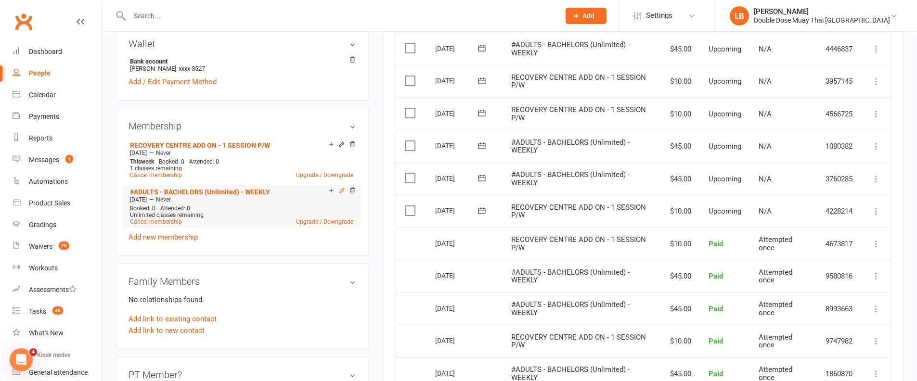
click at [339, 187] on icon at bounding box center [341, 190] width 7 height 7
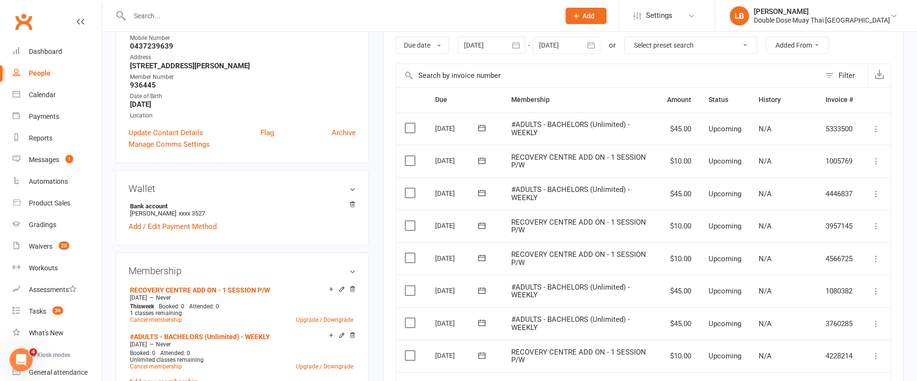
scroll to position [202, 0]
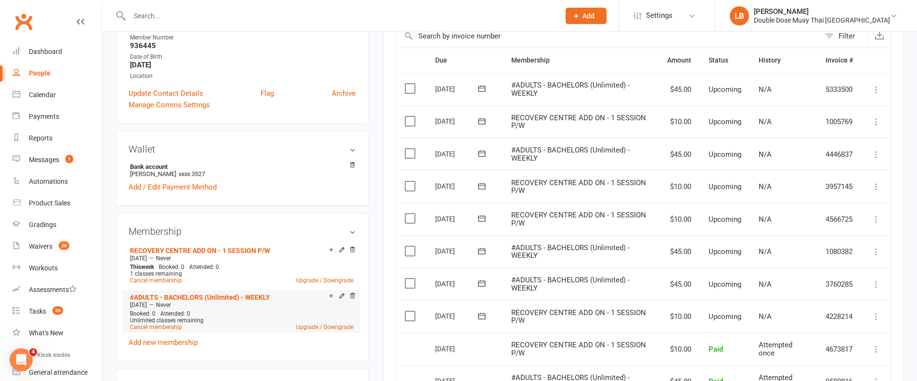
click at [333, 322] on li "#ADULTS - BACHELORS (Unlimited) - WEEKLY [DATE] — Never Booked: 0 Attended: 0 U…" at bounding box center [242, 311] width 228 height 42
click at [334, 323] on li "#ADULTS - BACHELORS (Unlimited) - WEEKLY [DATE] — Never Booked: 0 Attended: 0 U…" at bounding box center [242, 311] width 228 height 42
click at [335, 324] on link "Upgrade / Downgrade" at bounding box center [324, 327] width 57 height 7
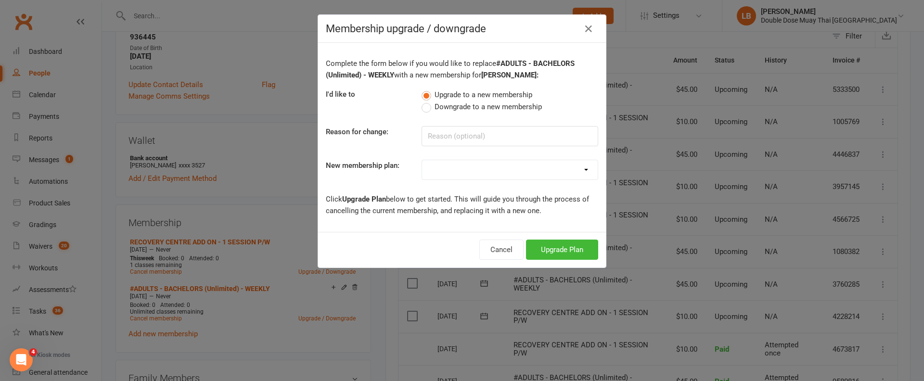
click at [422, 107] on label "Downgrade to a new membership" at bounding box center [482, 107] width 120 height 12
click at [422, 101] on input "Downgrade to a new membership" at bounding box center [425, 101] width 6 height 0
click at [433, 140] on input at bounding box center [510, 136] width 177 height 20
type input "cant make it"
click at [500, 169] on select "#KIDS - 1 Day - WEEKLY #KIDS - 1 Day - FORTNIGHTLY #KIDS - 1 Day - 12 Wks - Pai…" at bounding box center [510, 169] width 176 height 19
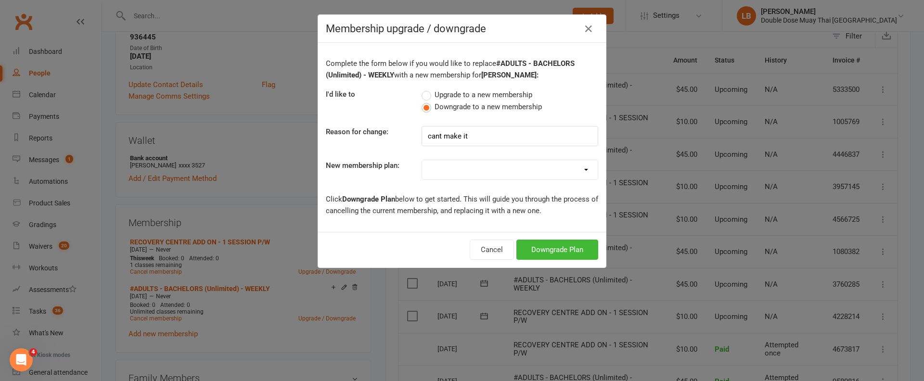
select select "9"
click at [566, 245] on button "Downgrade Plan" at bounding box center [557, 250] width 82 height 20
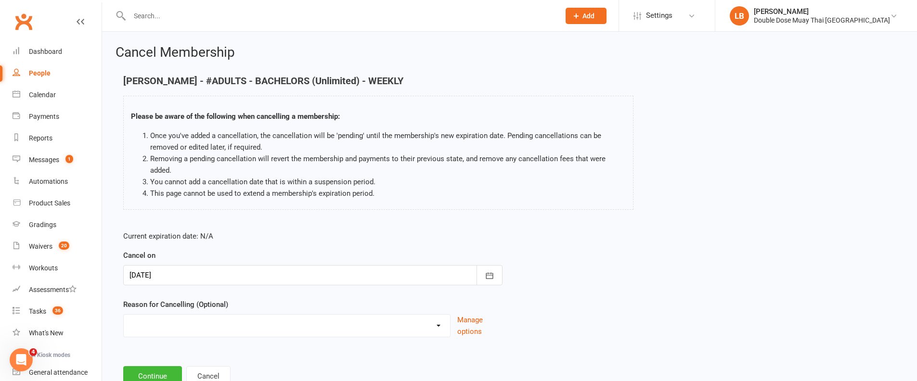
click at [231, 276] on div at bounding box center [312, 275] width 379 height 20
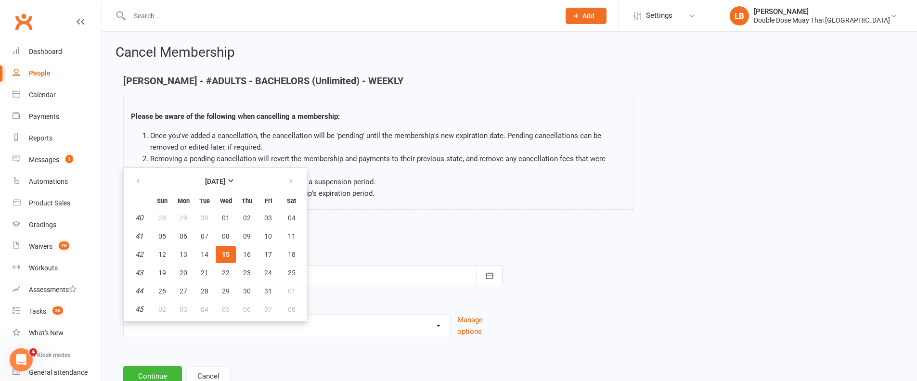
click at [468, 201] on div "Please be aware of the following when cancelling a membership: Once you've adde…" at bounding box center [378, 153] width 510 height 114
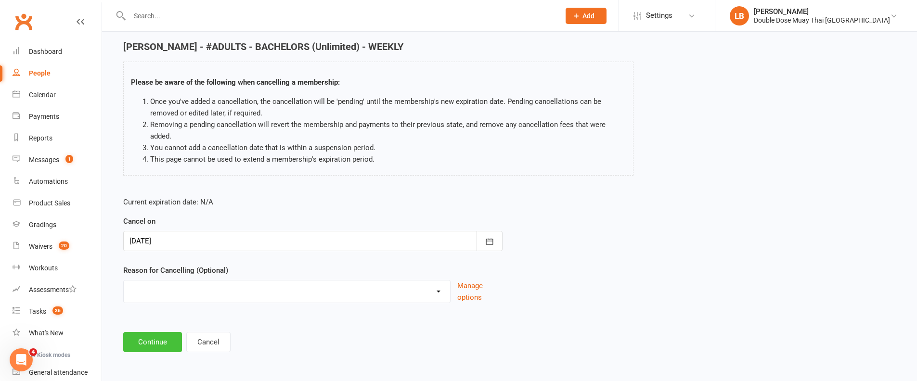
scroll to position [35, 0]
click at [175, 341] on button "Continue" at bounding box center [152, 342] width 59 height 20
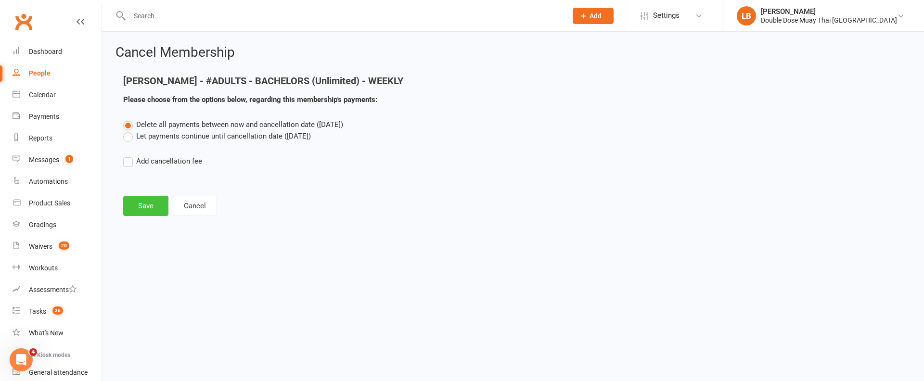
click at [147, 201] on button "Save" at bounding box center [145, 206] width 45 height 20
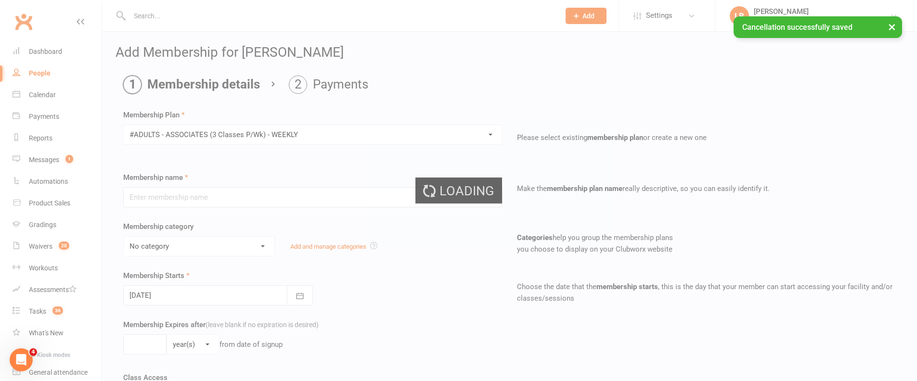
type input "#ADULTS - ASSOCIATES (3 Classes P/Wk) - WEEKLY"
select select "1"
type input "0"
type input "3"
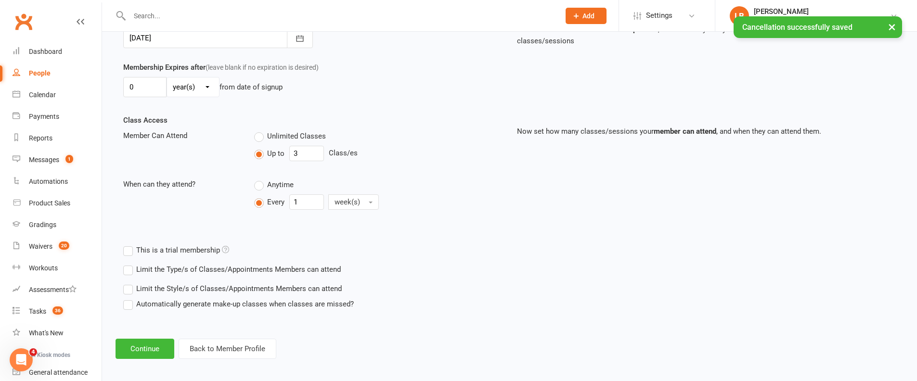
scroll to position [263, 0]
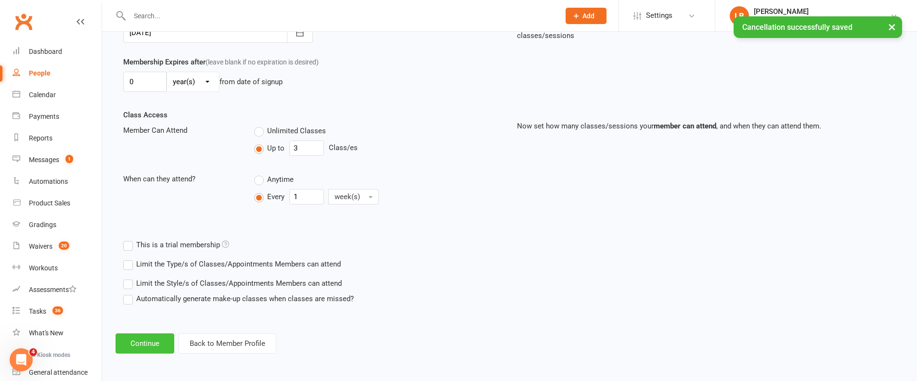
click at [162, 345] on button "Continue" at bounding box center [145, 344] width 59 height 20
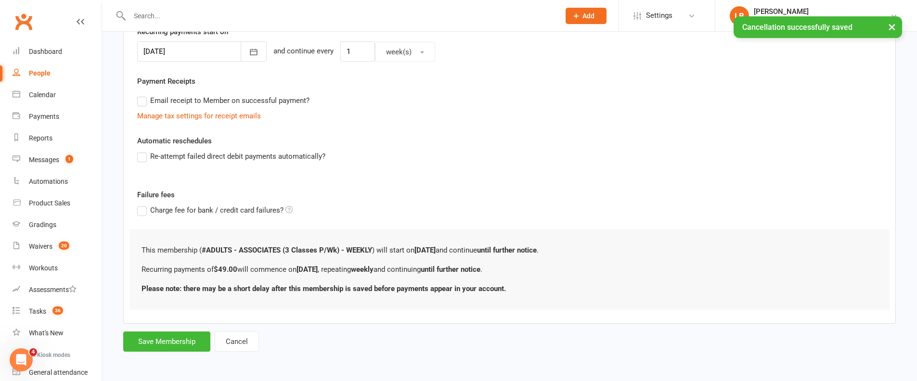
scroll to position [0, 0]
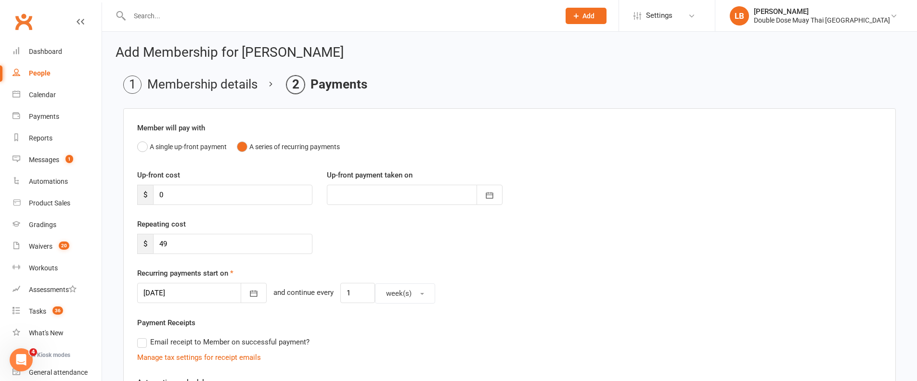
click at [203, 291] on div at bounding box center [201, 293] width 129 height 20
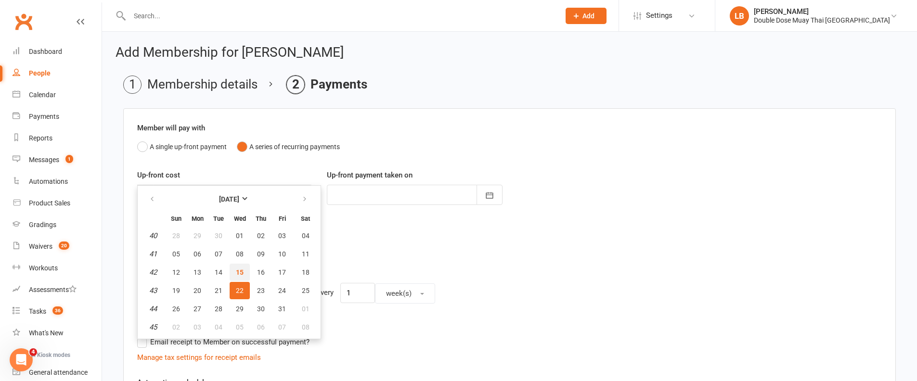
click at [233, 265] on button "15" at bounding box center [240, 272] width 20 height 17
type input "[DATE]"
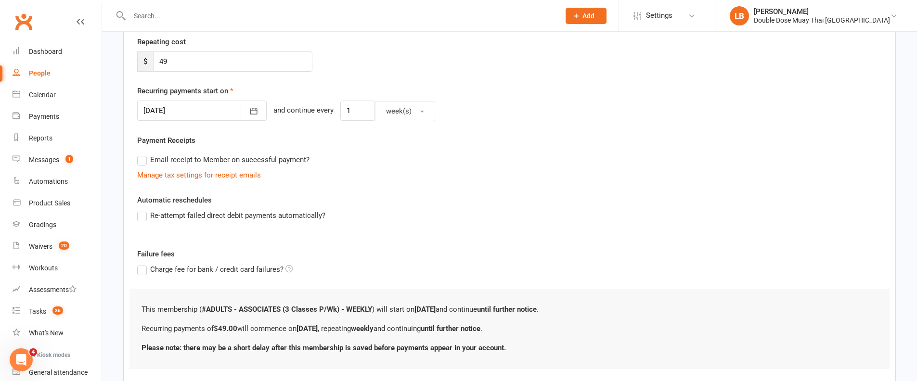
scroll to position [242, 0]
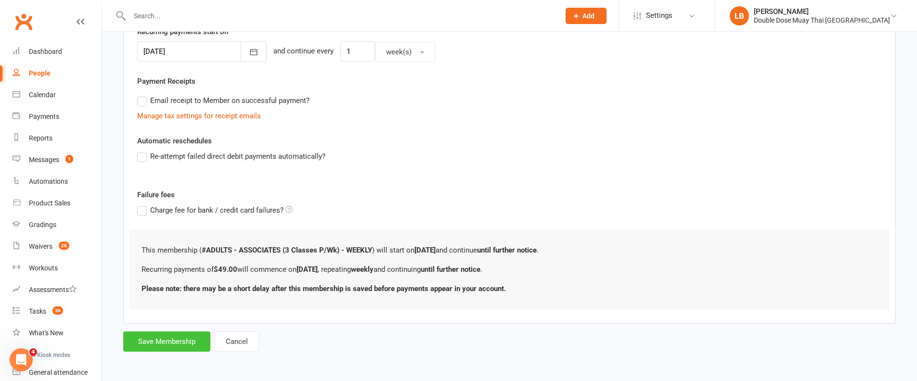
click at [167, 349] on button "Save Membership" at bounding box center [166, 342] width 87 height 20
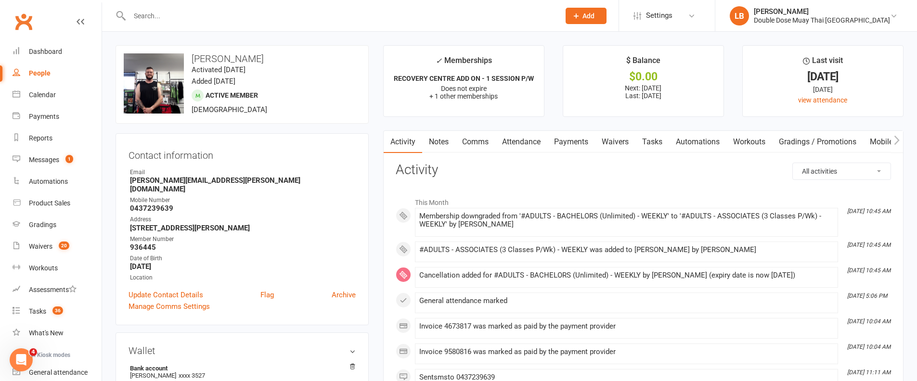
click at [654, 143] on link "Tasks" at bounding box center [652, 142] width 34 height 22
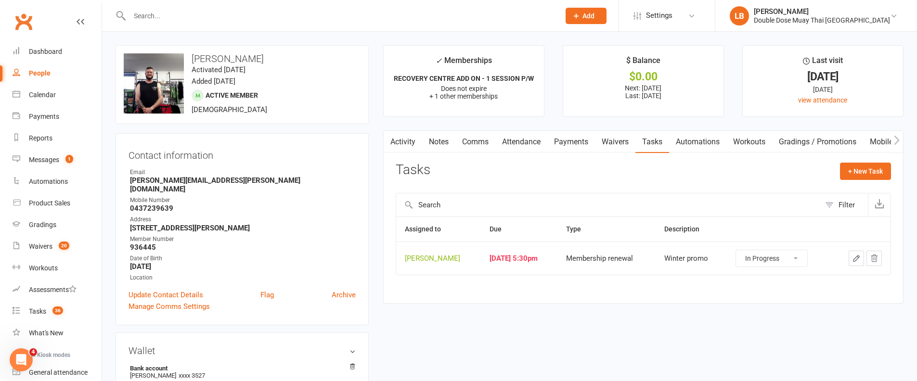
click at [759, 264] on select "Not Started In Progress Waiting Complete" at bounding box center [771, 258] width 71 height 16
select select "started"
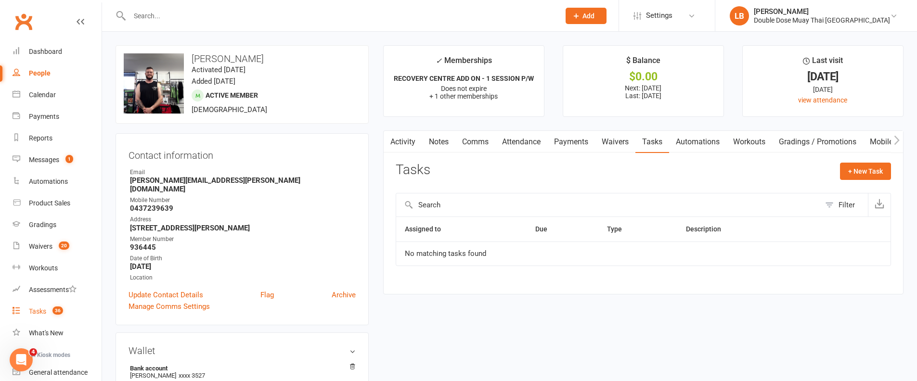
click at [44, 311] on div "Tasks" at bounding box center [37, 312] width 17 height 8
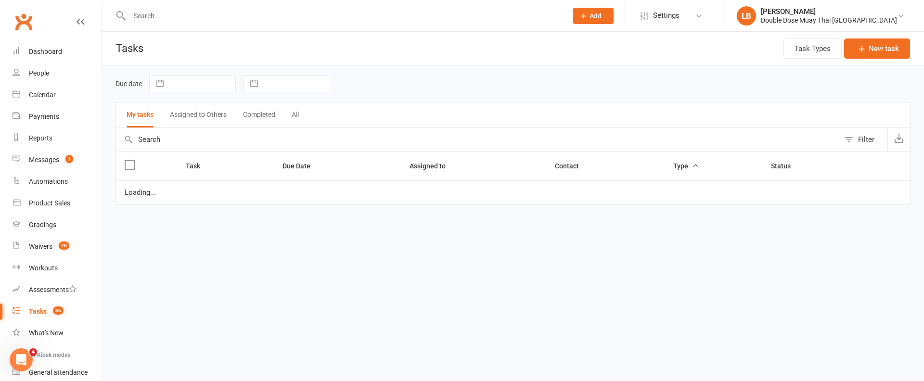
select select "started"
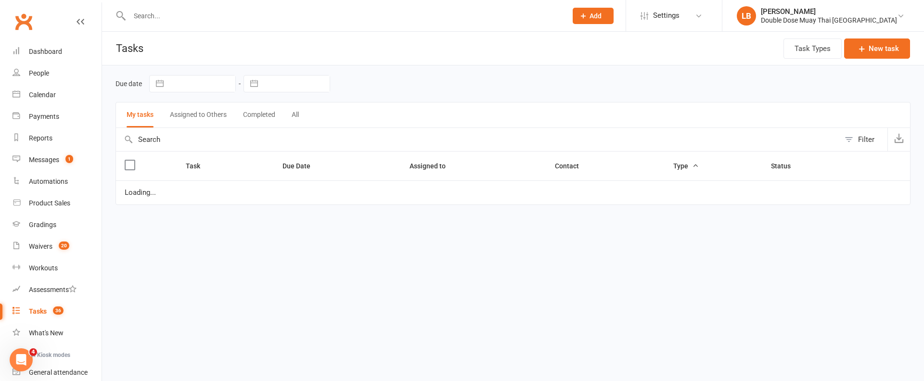
select select "started"
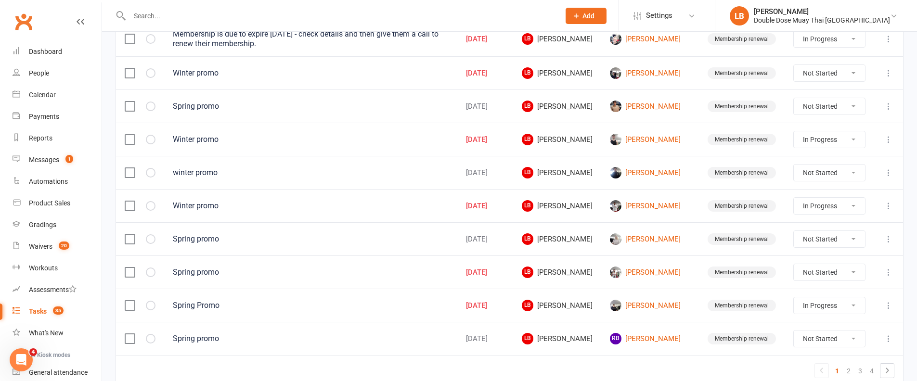
scroll to position [710, 0]
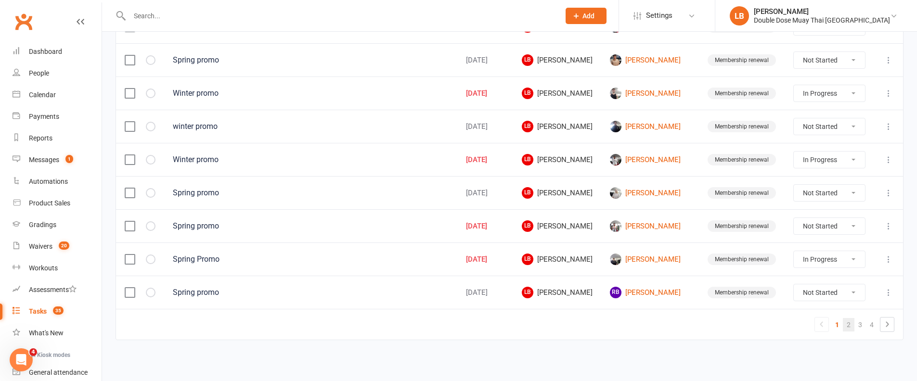
click at [847, 325] on link "2" at bounding box center [849, 324] width 12 height 13
select select "started"
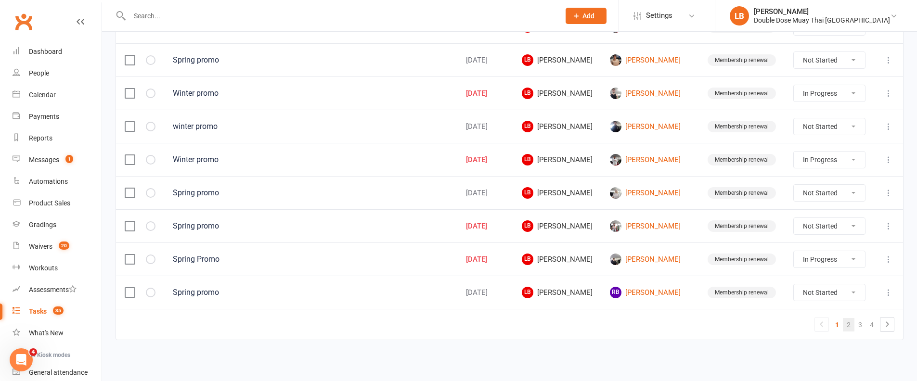
select select "started"
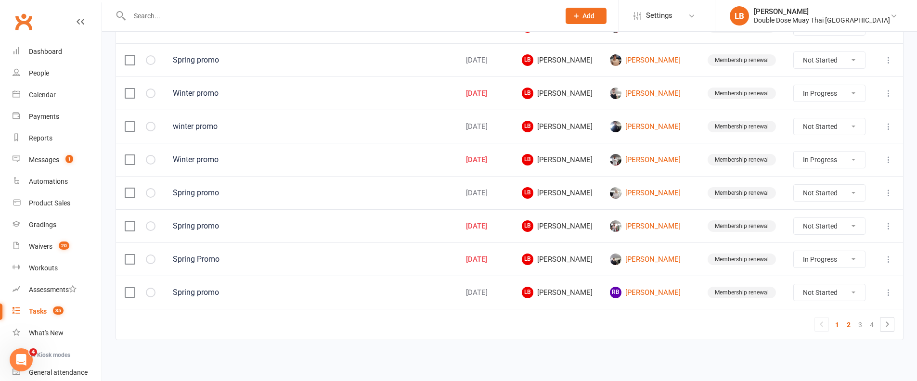
select select "started"
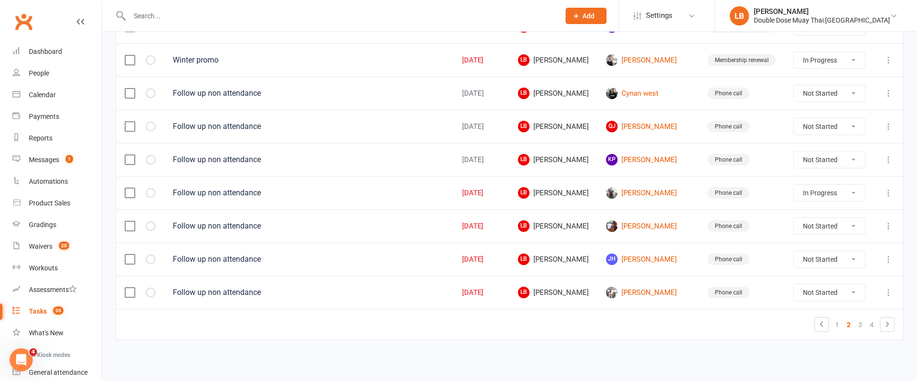
click at [831, 125] on select "Not Started In Progress Waiting Complete" at bounding box center [829, 126] width 71 height 16
select select "unstarted"
select select "started"
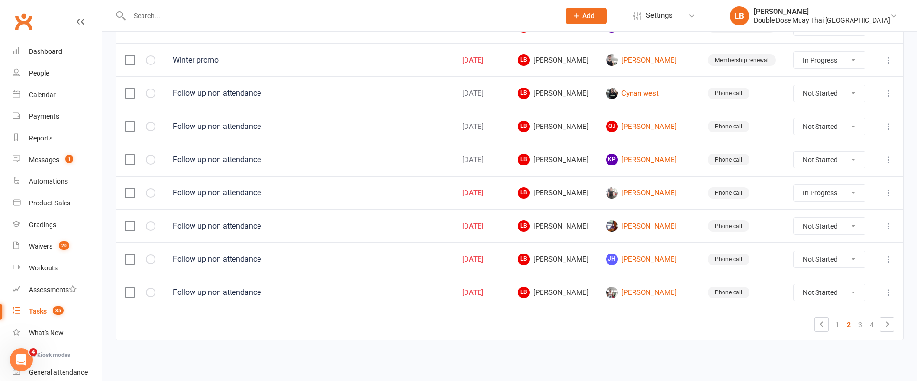
select select "started"
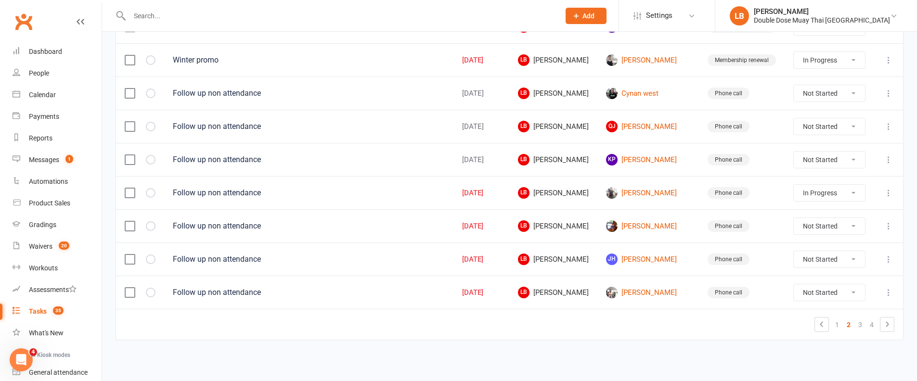
select select "started"
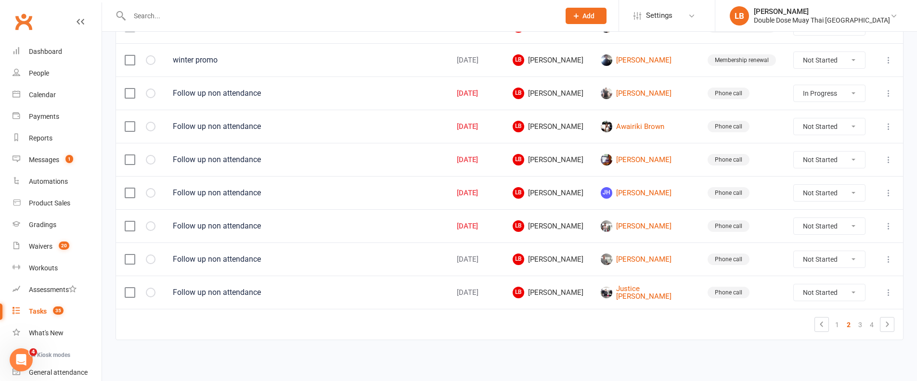
click at [848, 264] on select "Not Started In Progress Waiting Complete" at bounding box center [829, 259] width 71 height 16
select select "unstarted"
select select "started"
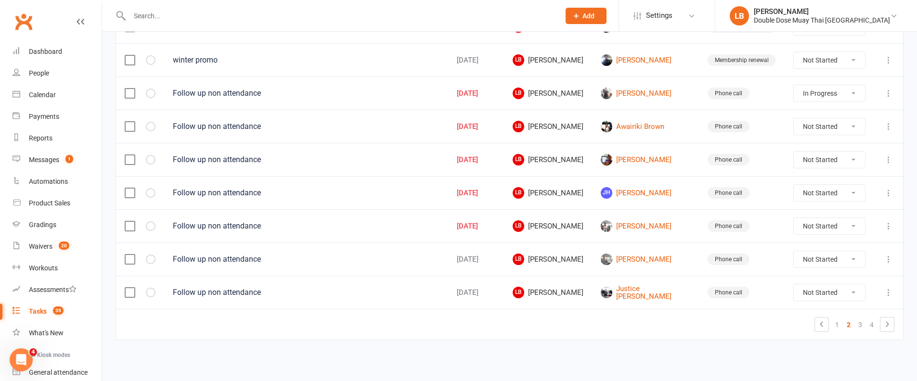
select select "started"
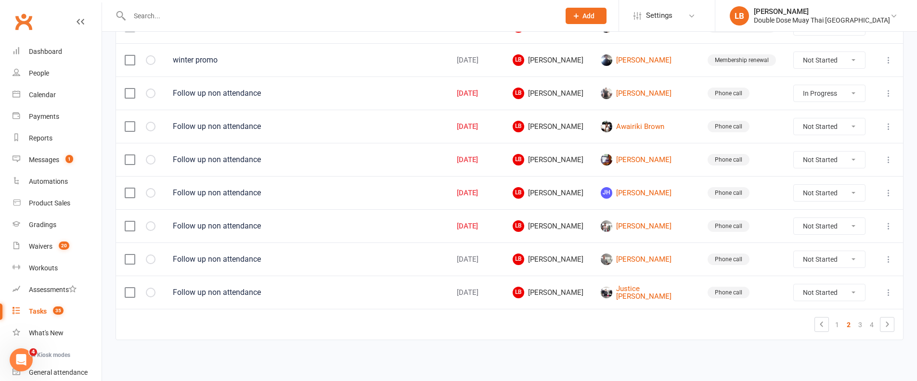
select select "started"
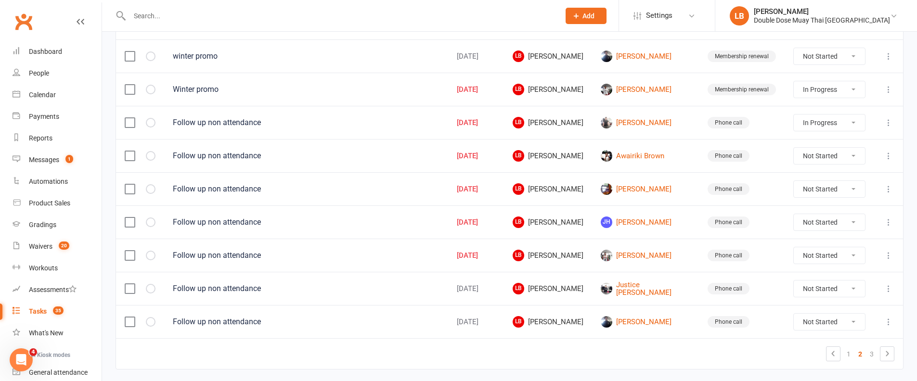
scroll to position [683, 0]
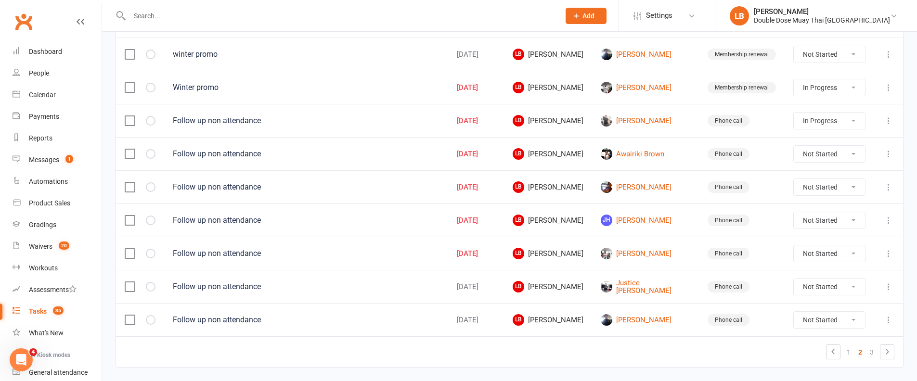
click at [864, 352] on link "2" at bounding box center [860, 352] width 12 height 13
click at [868, 351] on link "3" at bounding box center [872, 352] width 12 height 13
select select "started"
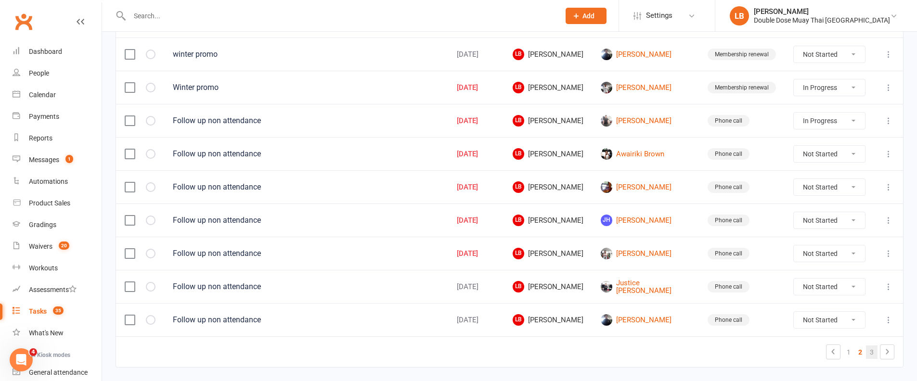
select select "started"
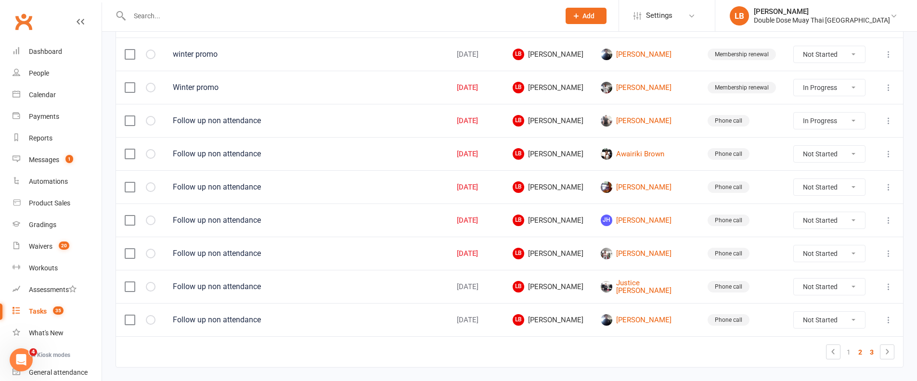
select select "started"
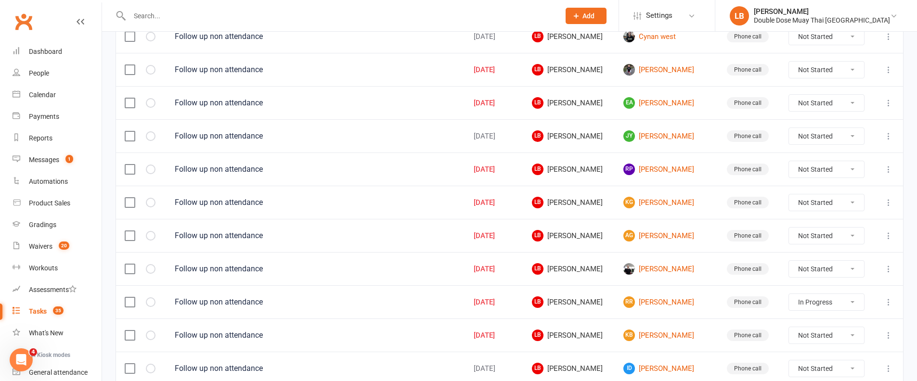
scroll to position [585, 0]
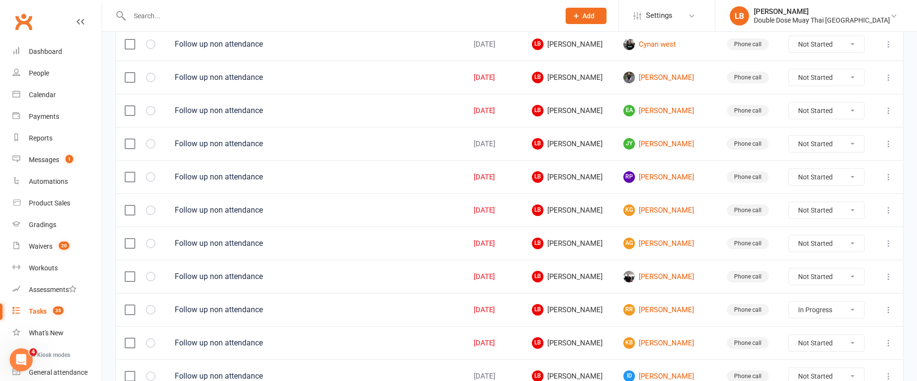
click at [834, 145] on select "Not Started In Progress Waiting Complete" at bounding box center [826, 144] width 75 height 16
select select "unstarted"
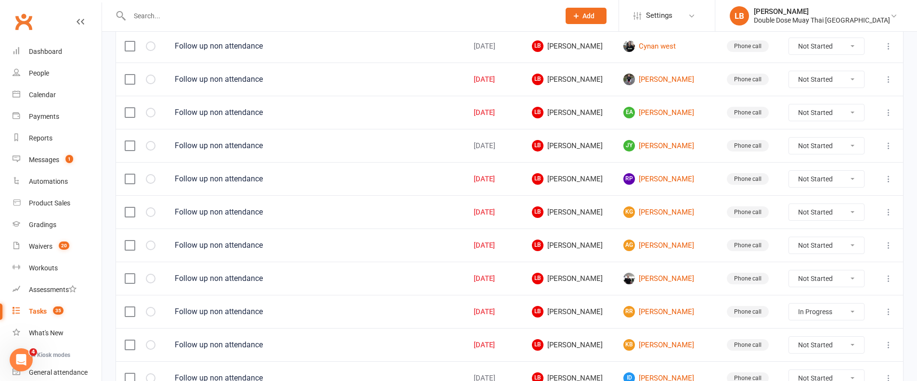
select select "started"
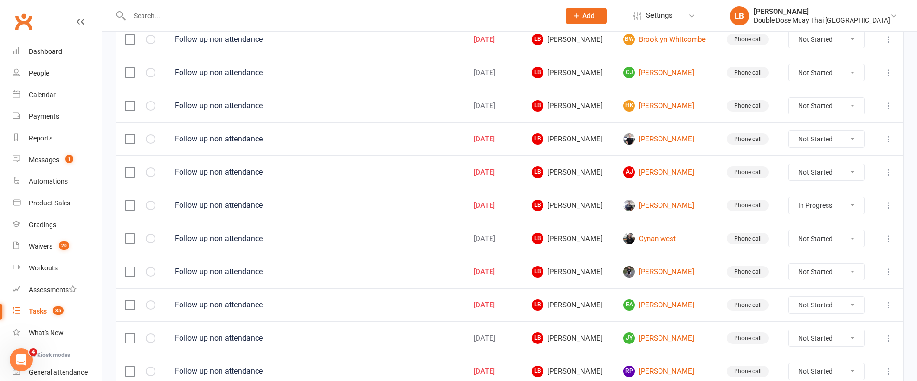
select select "started"
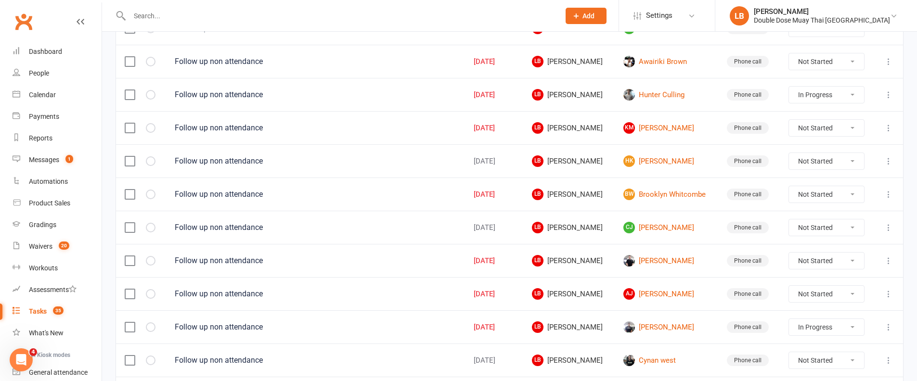
scroll to position [251, 0]
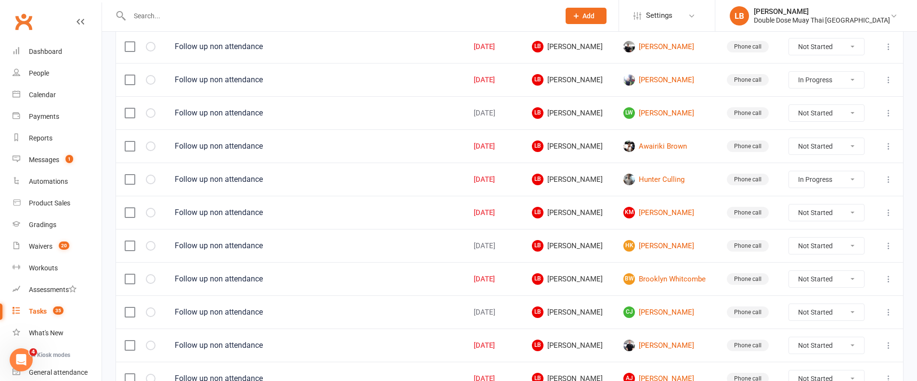
click at [815, 245] on select "Not Started In Progress Waiting Complete" at bounding box center [826, 246] width 75 height 16
select select "unstarted"
select select "started"
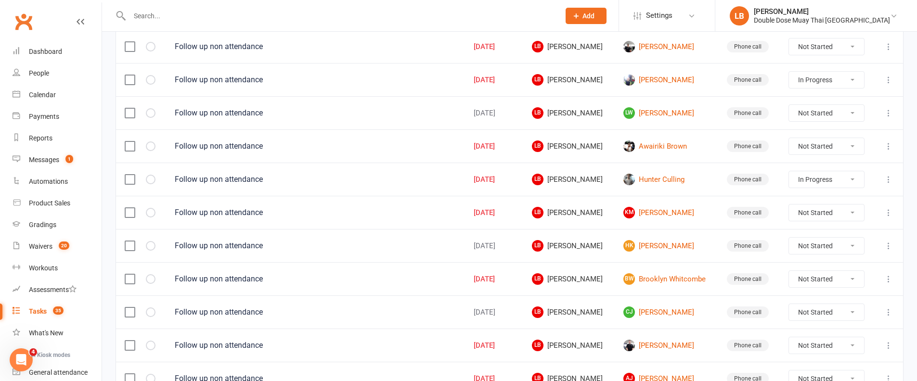
select select "started"
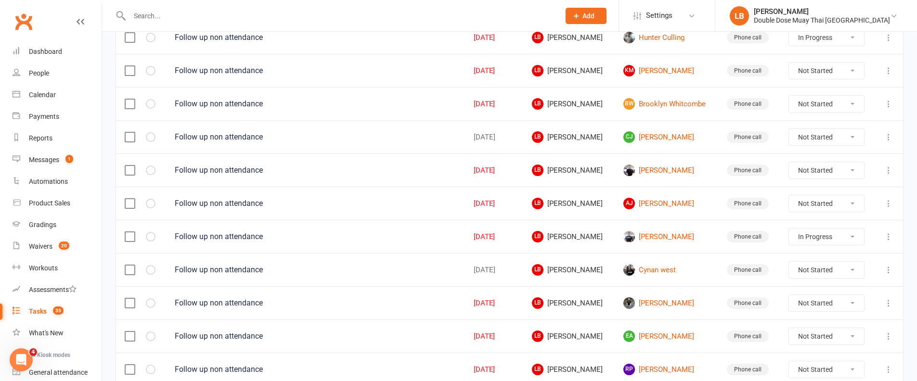
scroll to position [461, 0]
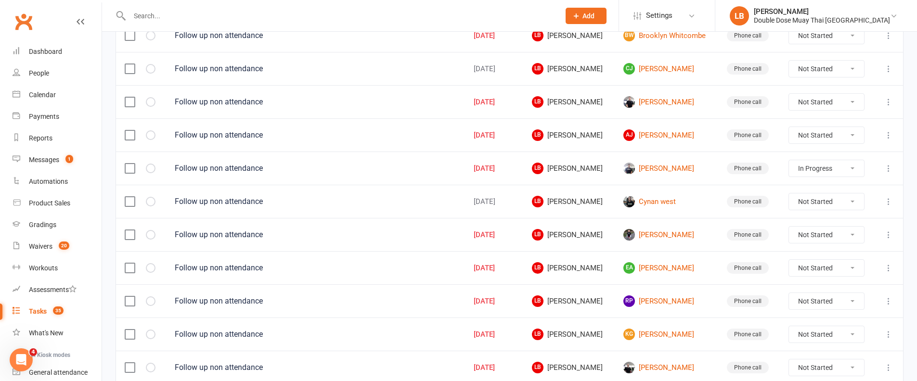
click at [816, 200] on select "Not Started In Progress Waiting Complete" at bounding box center [826, 202] width 75 height 16
select select "unstarted"
select select "started"
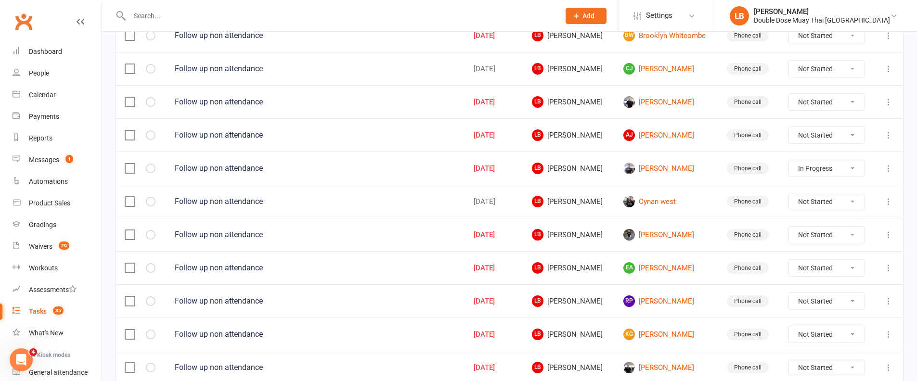
select select "started"
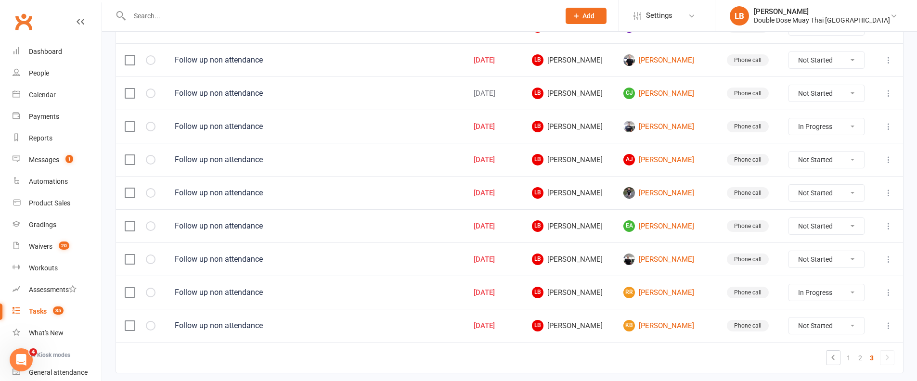
scroll to position [603, 0]
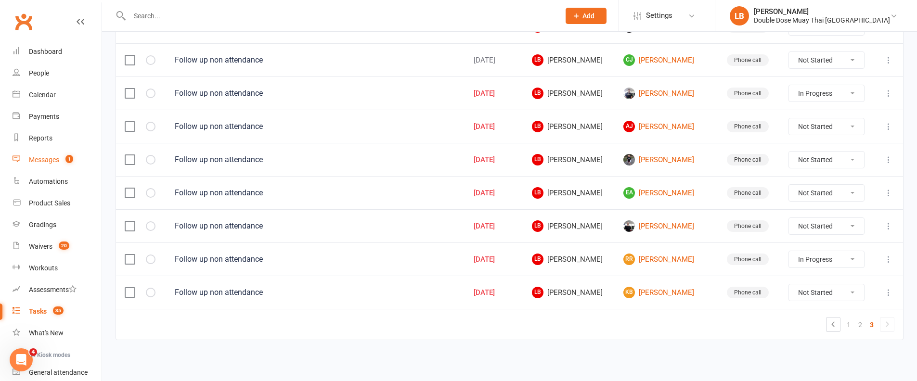
click at [39, 164] on link "Messages 1" at bounding box center [57, 160] width 89 height 22
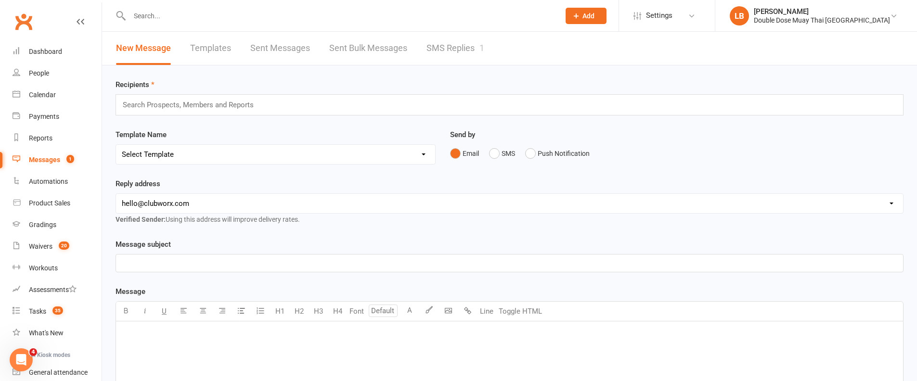
click at [451, 52] on link "SMS Replies 1" at bounding box center [455, 48] width 58 height 33
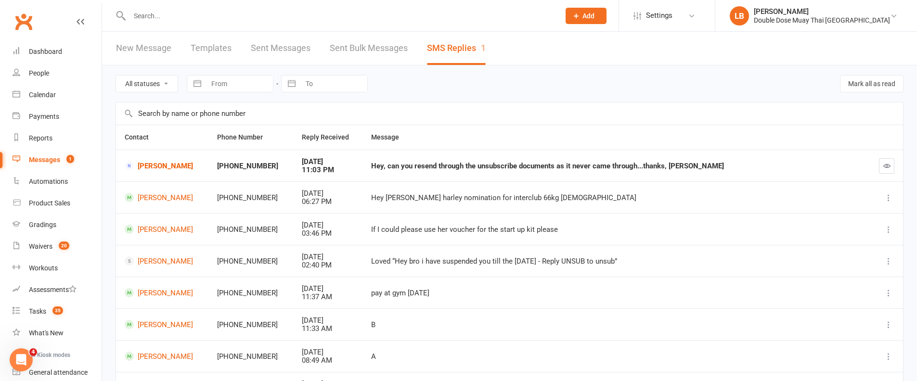
click at [421, 168] on div "Hey, can you resend through the unsubscribe documents as it never came through.…" at bounding box center [615, 166] width 488 height 8
click at [885, 167] on icon "button" at bounding box center [886, 165] width 7 height 7
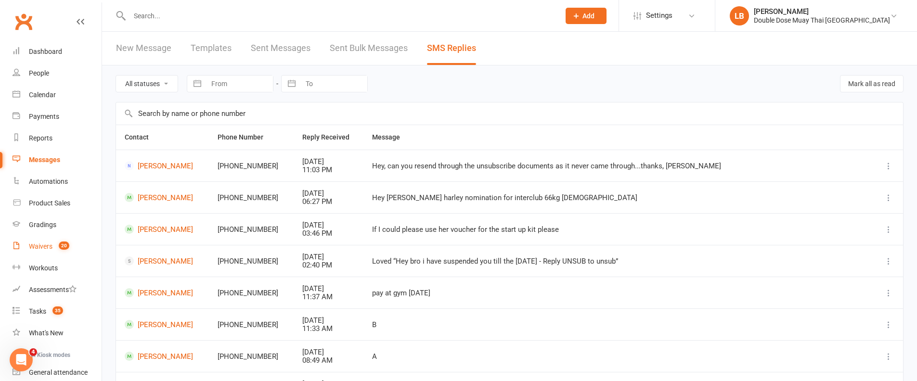
click at [57, 241] on link "Waivers 20" at bounding box center [57, 247] width 89 height 22
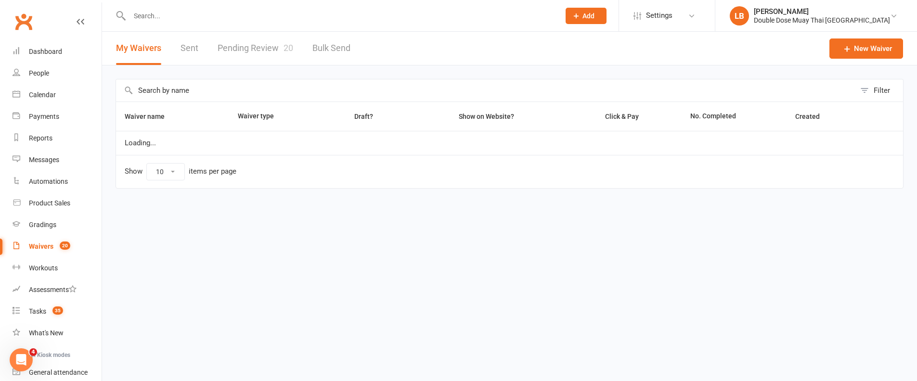
select select "100"
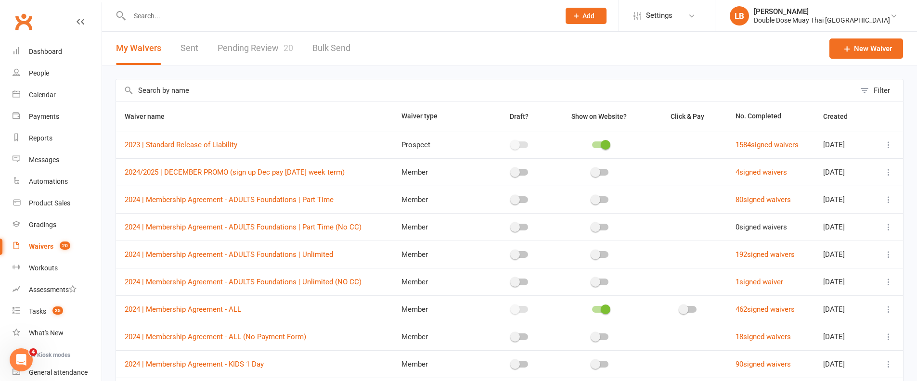
click at [261, 49] on link "Pending Review 20" at bounding box center [256, 48] width 76 height 33
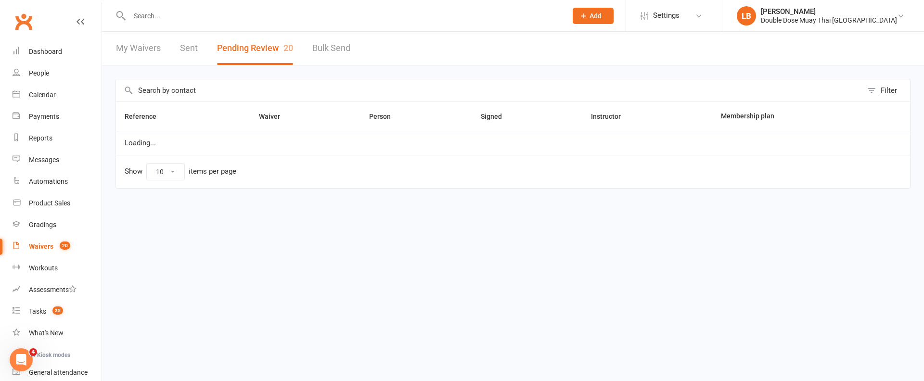
select select "100"
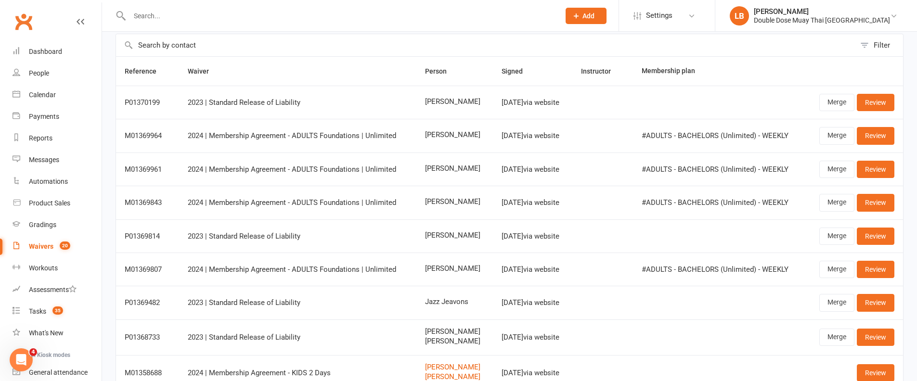
scroll to position [52, 0]
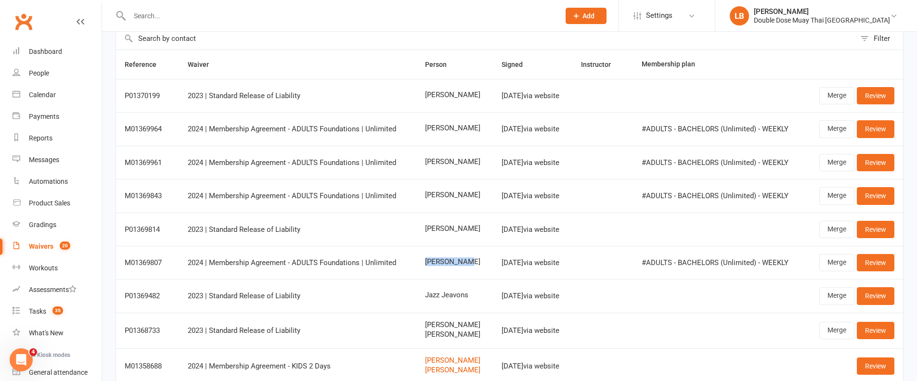
drag, startPoint x: 453, startPoint y: 262, endPoint x: 412, endPoint y: 247, distance: 43.7
click at [416, 251] on td "[PERSON_NAME]" at bounding box center [454, 262] width 77 height 33
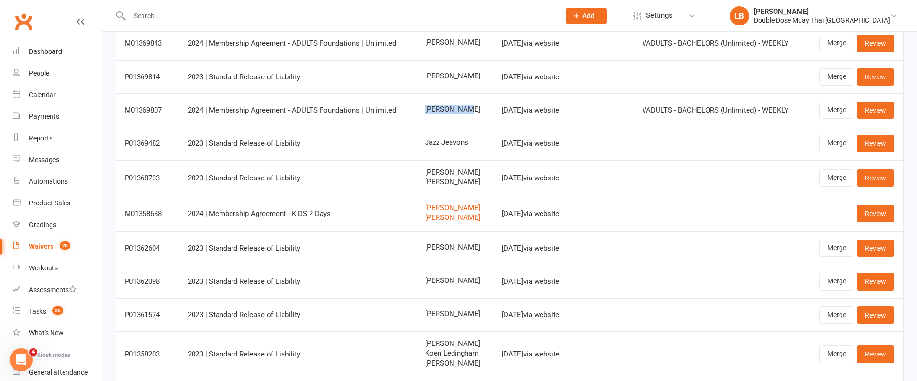
scroll to position [0, 0]
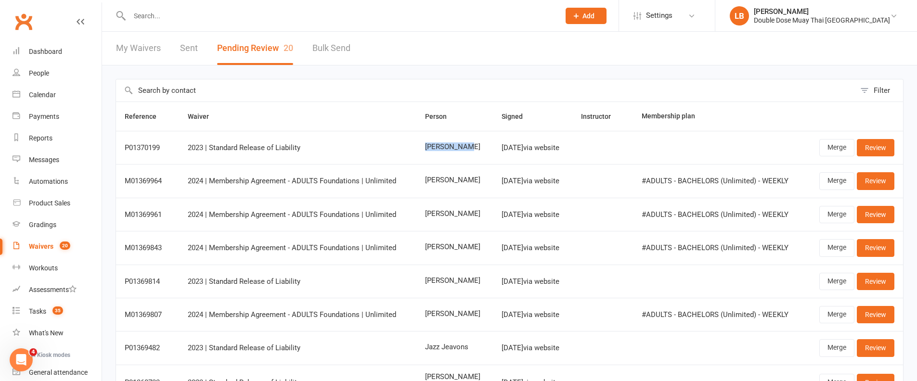
drag, startPoint x: 445, startPoint y: 146, endPoint x: 362, endPoint y: 141, distance: 82.9
click at [377, 146] on tr "P01370199 2023 | Standard Release of Liability [PERSON_NAME] [DATE] via website…" at bounding box center [509, 147] width 787 height 33
click at [353, 139] on td "2023 | Standard Release of Liability" at bounding box center [298, 147] width 238 height 33
click at [345, 136] on td "2023 | Standard Release of Liability" at bounding box center [298, 147] width 238 height 33
